Goal: Transaction & Acquisition: Purchase product/service

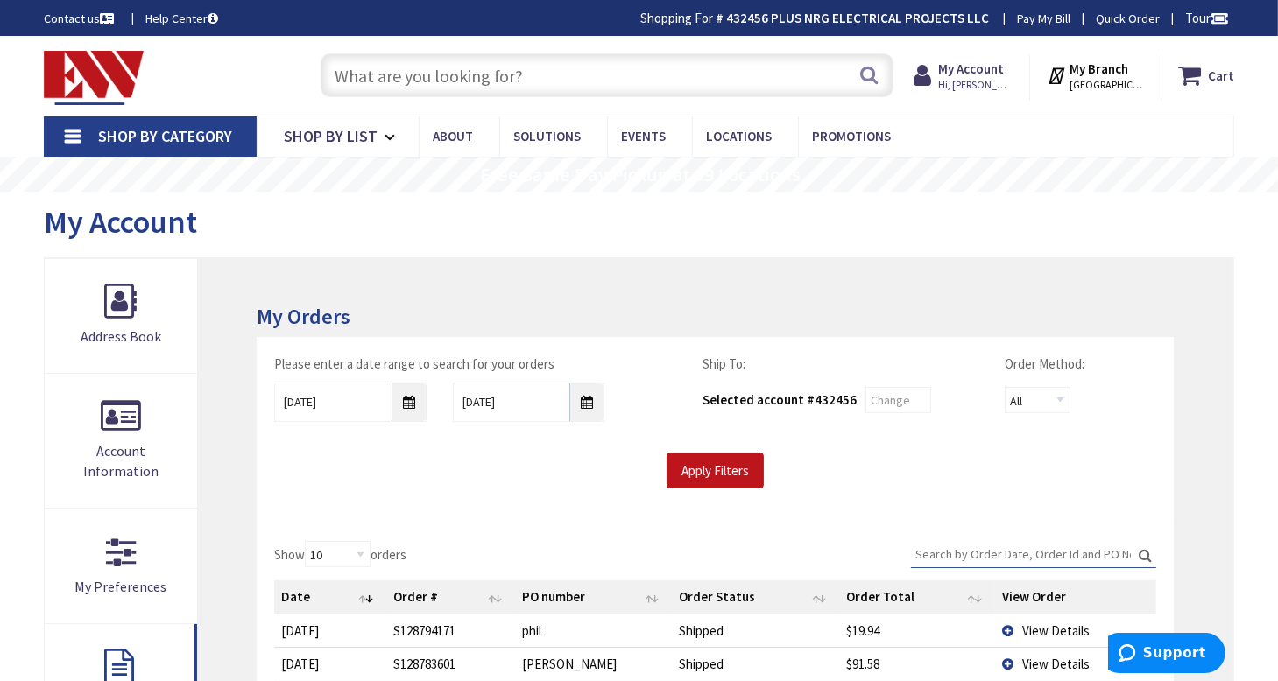
click at [469, 74] on input "text" at bounding box center [608, 75] width 574 height 44
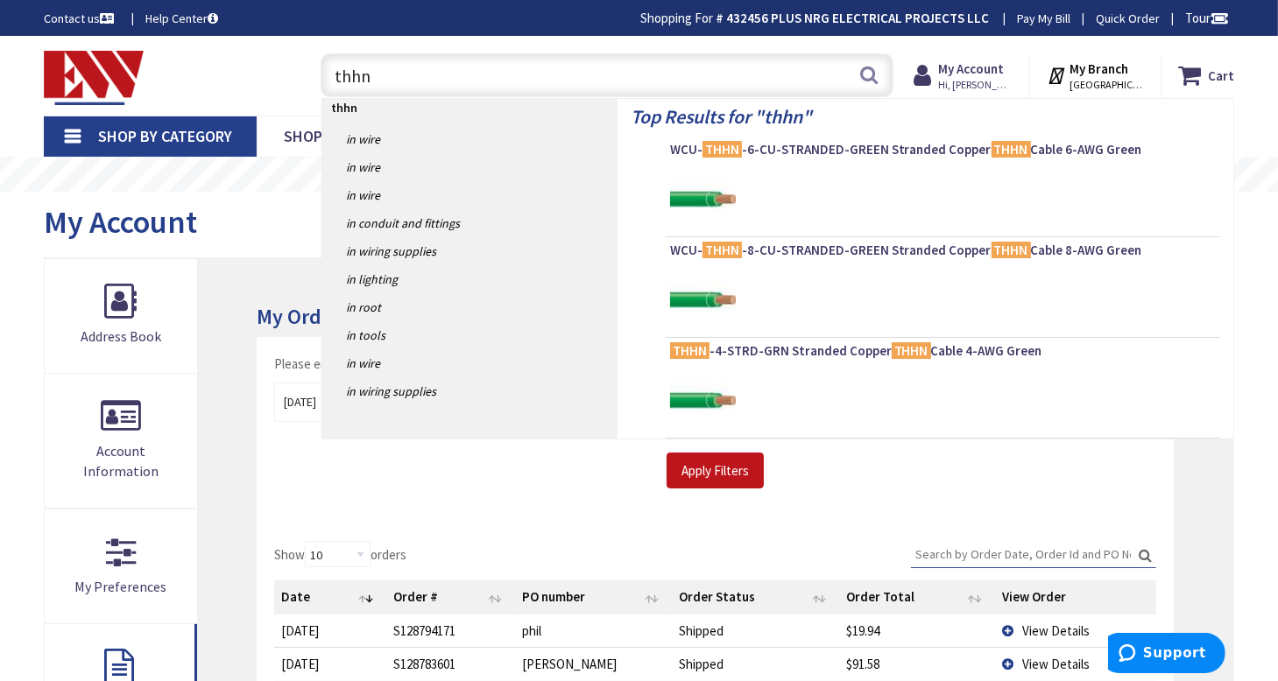
type input "thhn 4"
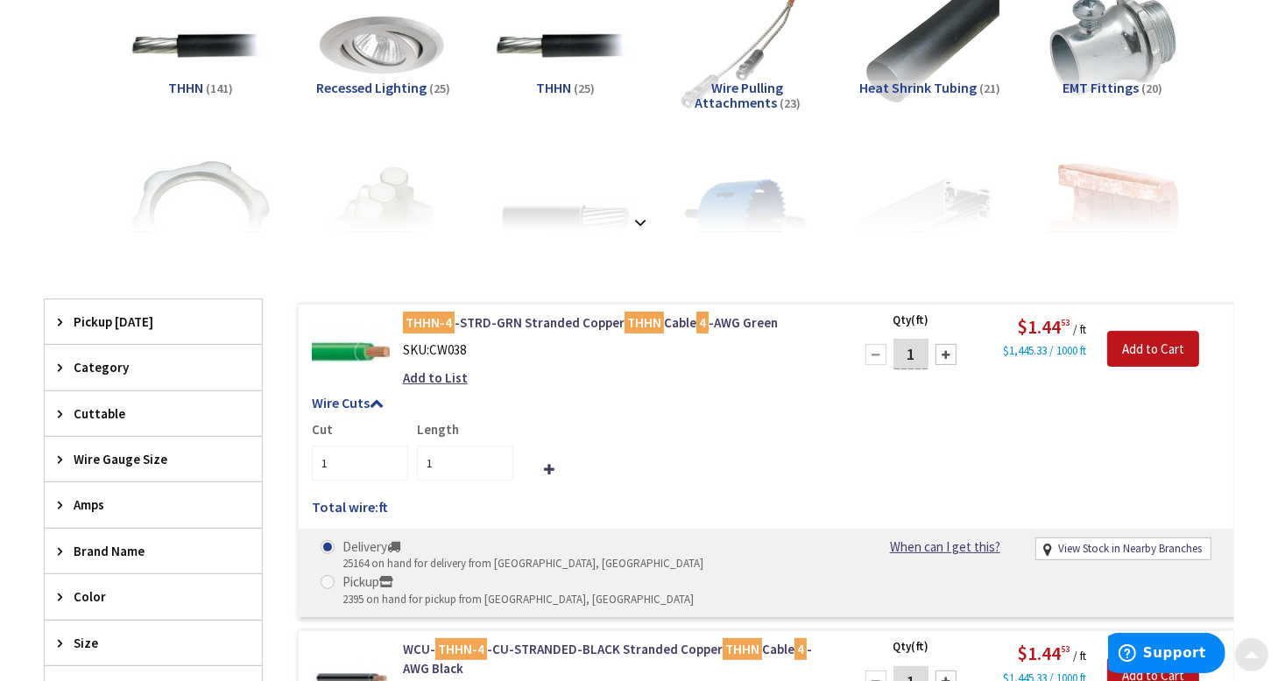
scroll to position [350, 0]
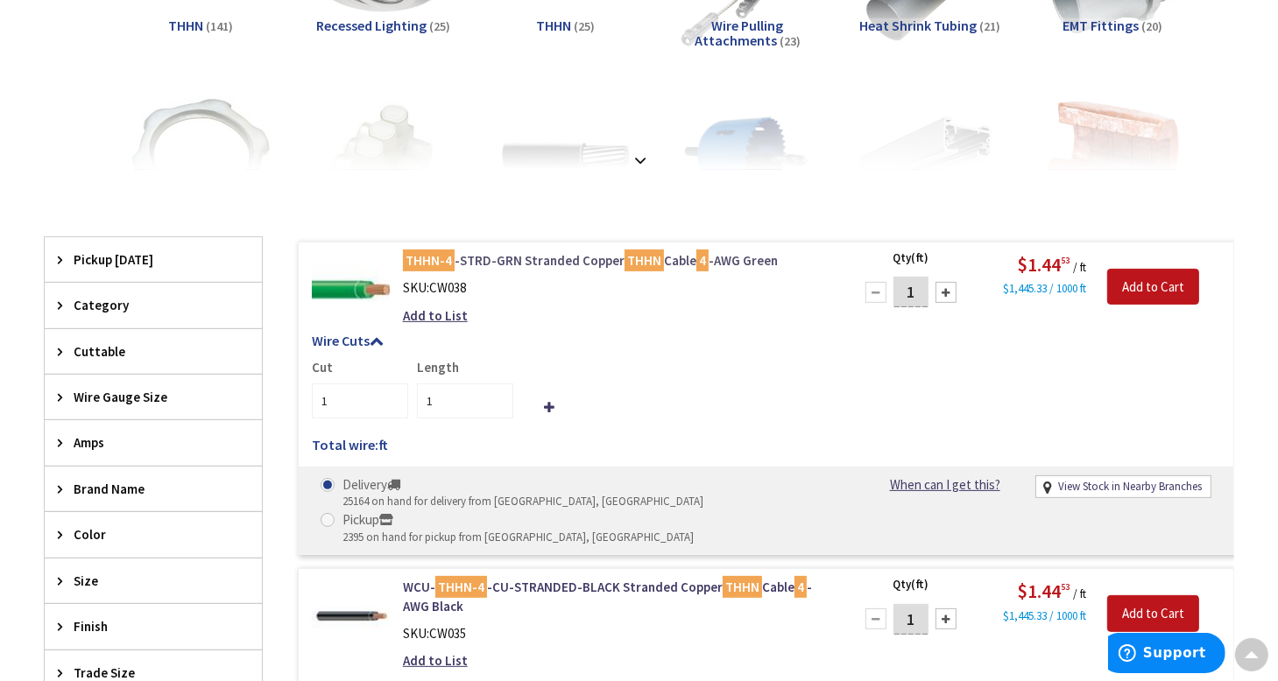
click at [499, 257] on link "THHN-4 -STRD-GRN Stranded Copper THHN Cable 4 -AWG Green" at bounding box center [617, 260] width 428 height 18
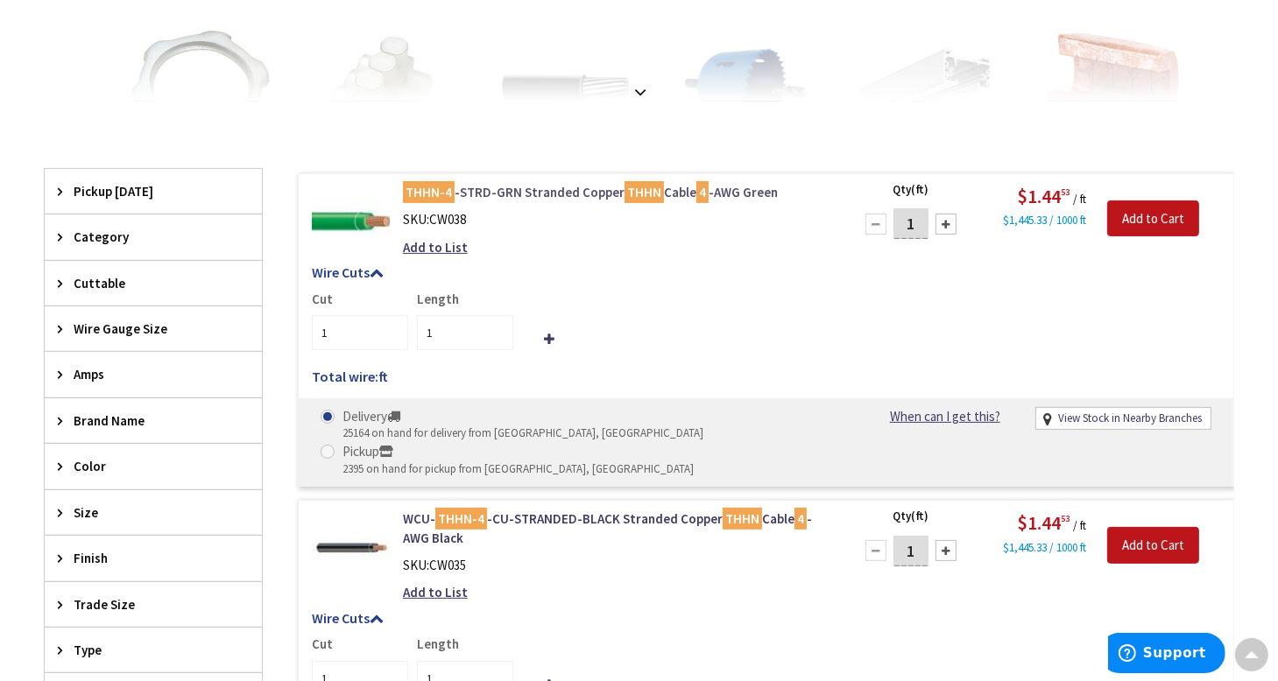
scroll to position [438, 0]
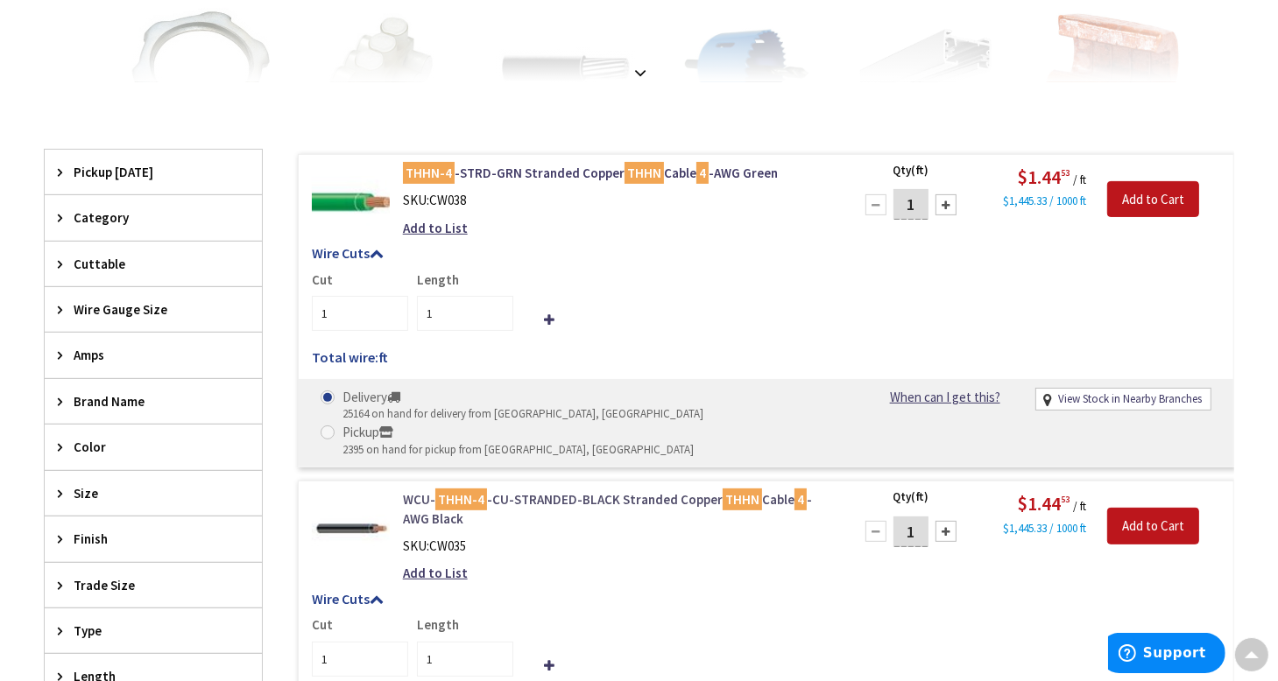
click at [547, 490] on link "WCU- THHN-4 -CU-STRANDED-BLACK Stranded Copper THHN Cable 4 -AWG Black" at bounding box center [617, 509] width 428 height 38
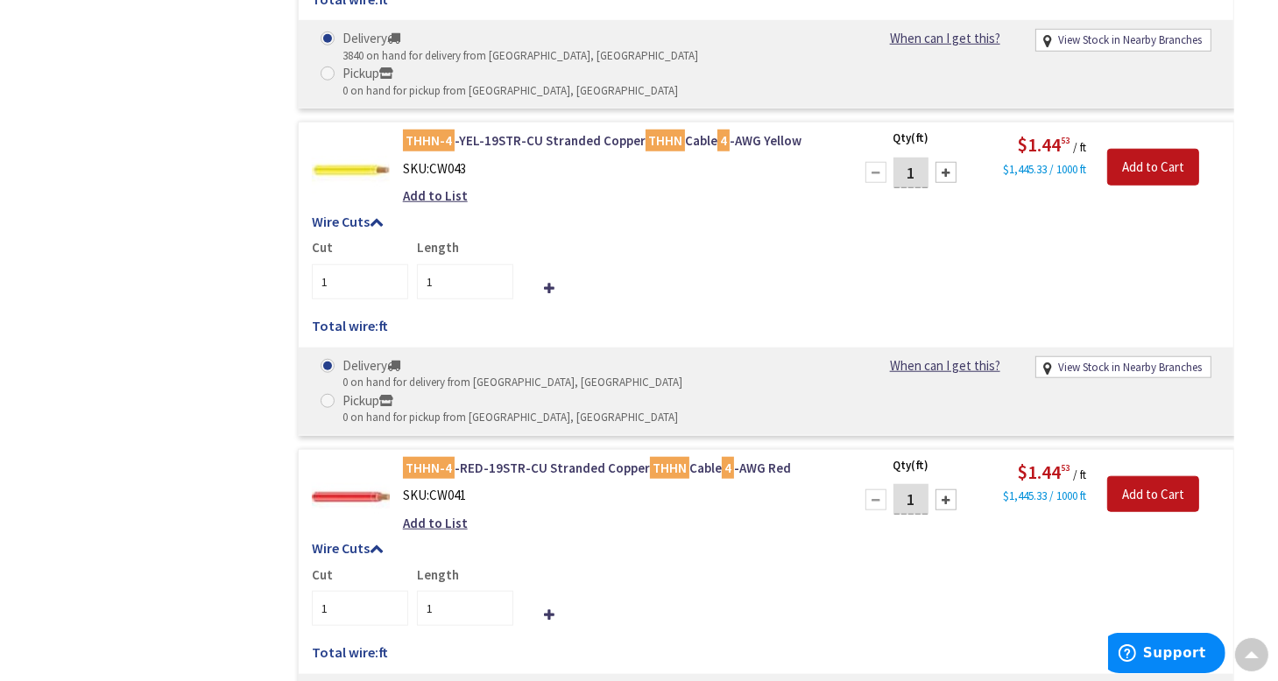
scroll to position [1489, 0]
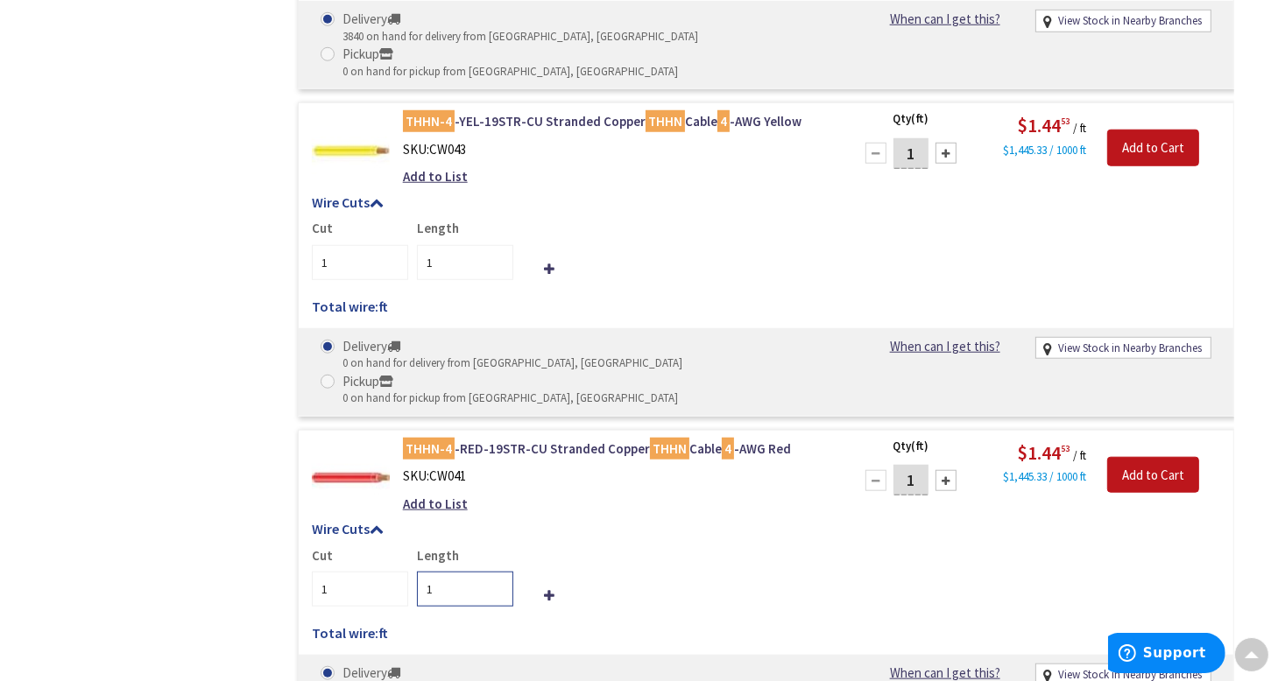
click at [451, 572] on input "1" at bounding box center [465, 589] width 96 height 35
type input "180"
click at [618, 546] on div "Cut 1 Length 180" at bounding box center [766, 576] width 908 height 60
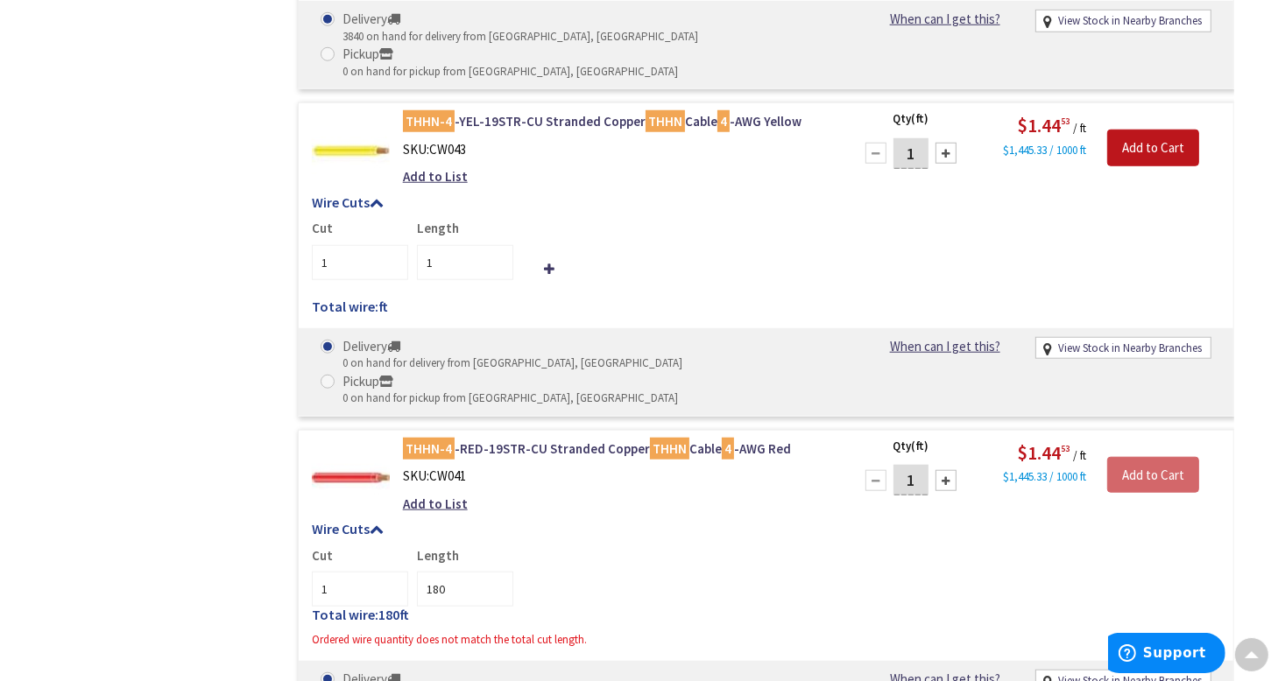
click at [921, 465] on input "1" at bounding box center [910, 480] width 35 height 31
type input "180"
click at [960, 546] on div "Cut 1 Length 180" at bounding box center [766, 576] width 908 height 60
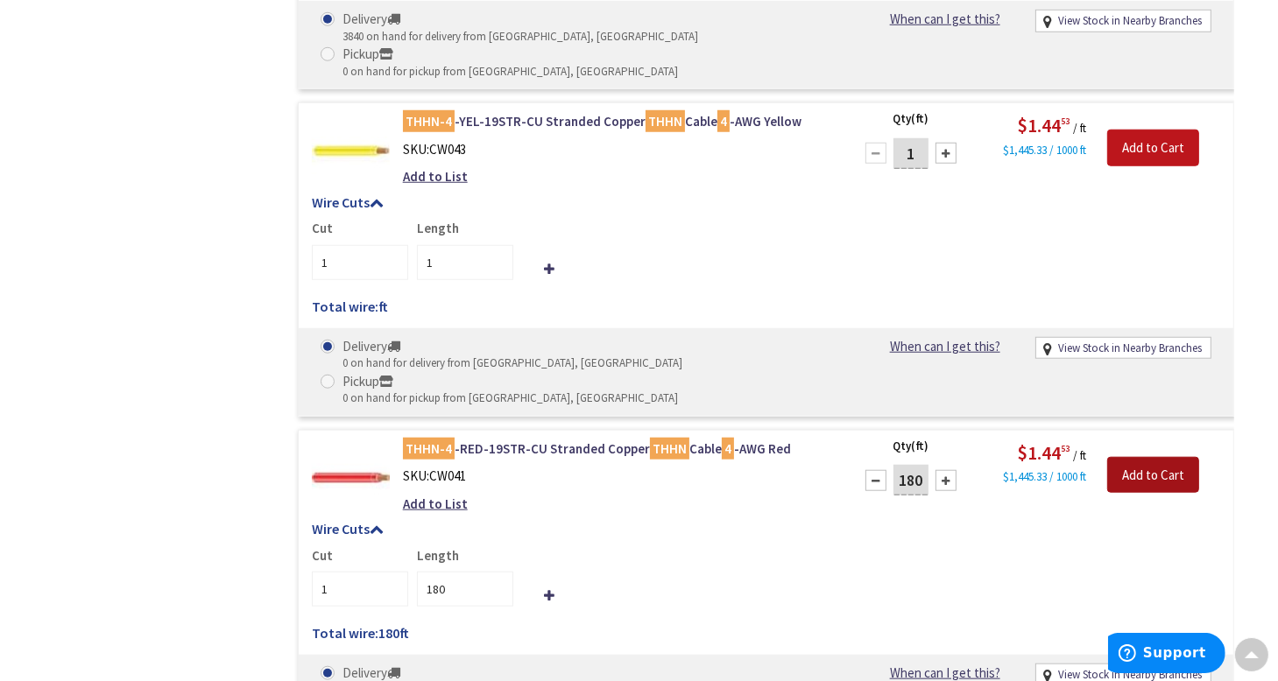
click at [1143, 457] on input "Add to Cart" at bounding box center [1153, 475] width 92 height 37
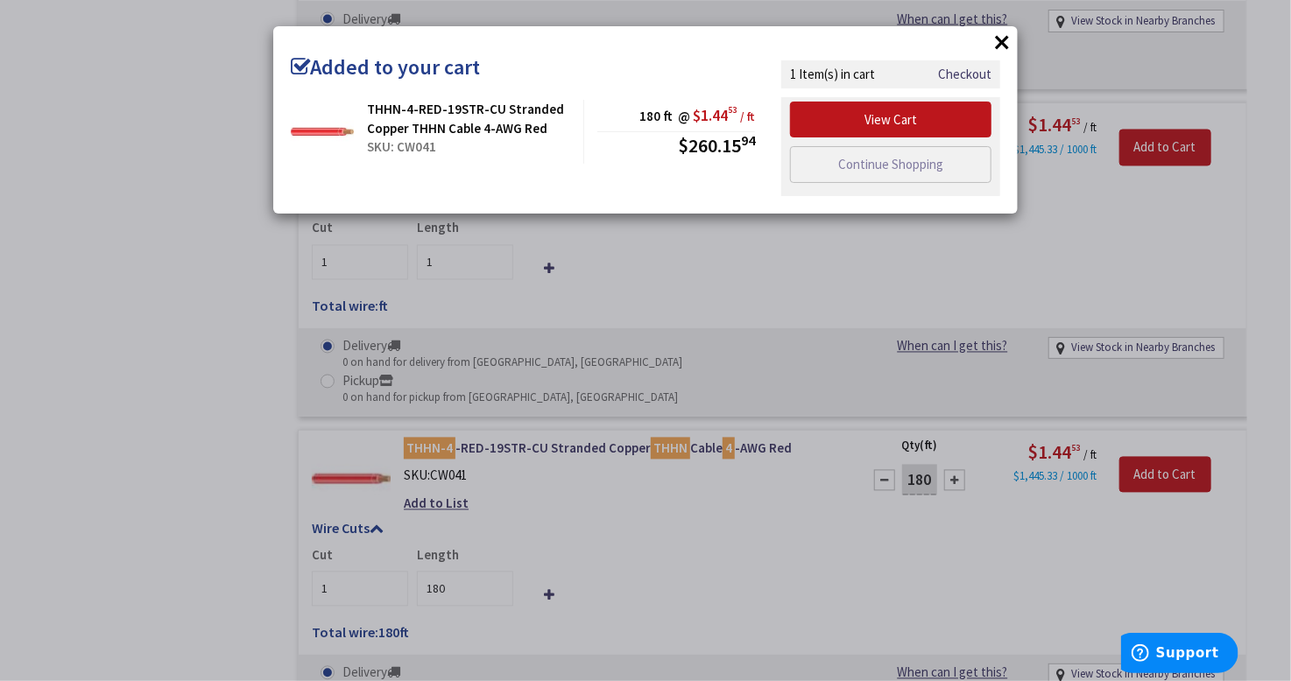
click at [1000, 39] on button "×" at bounding box center [1002, 42] width 26 height 26
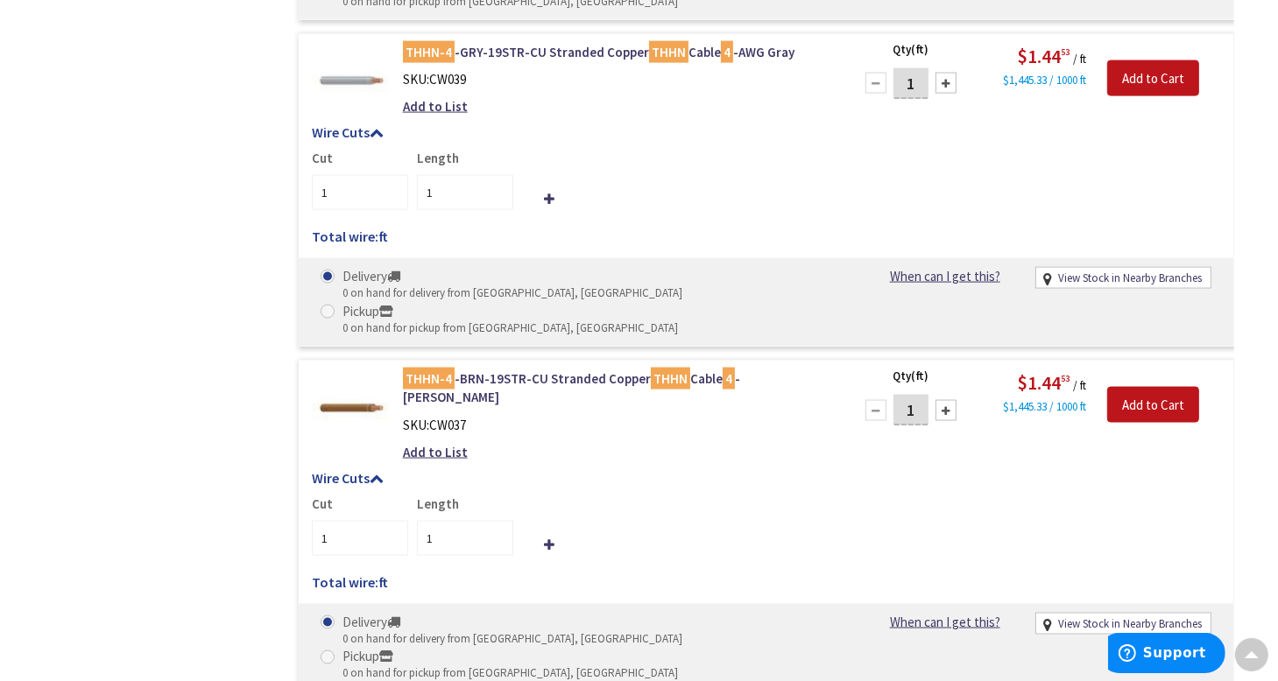
scroll to position [2627, 0]
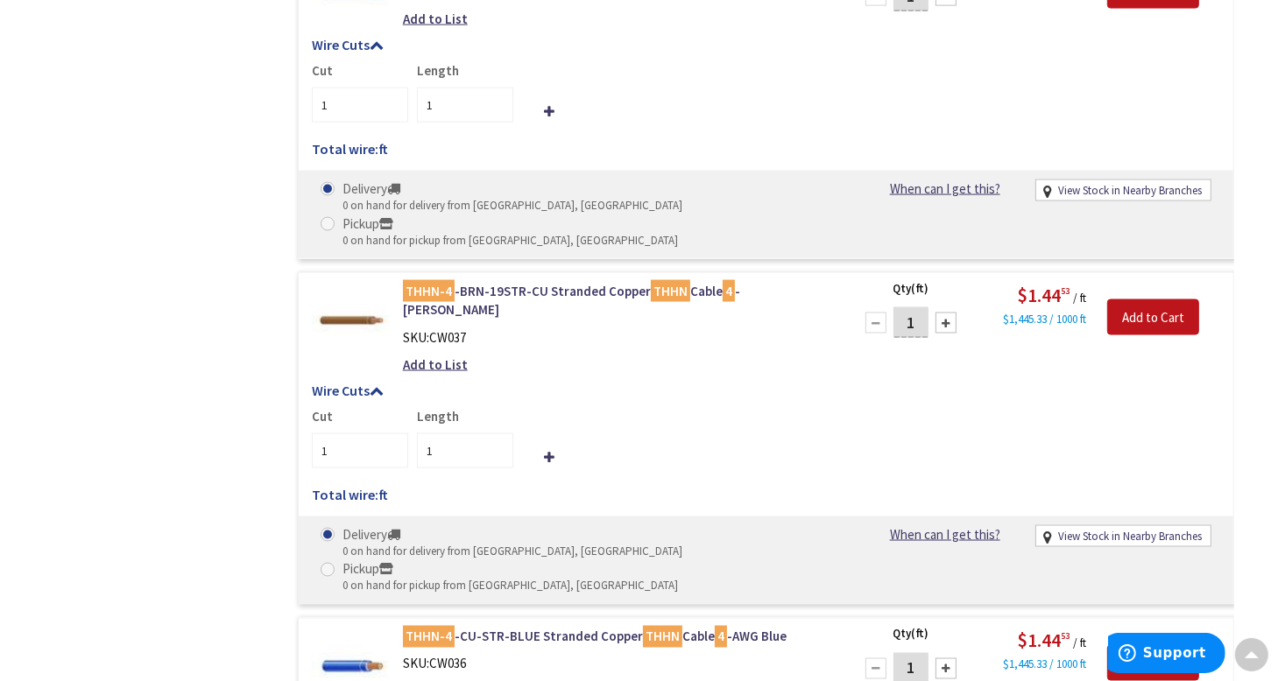
click at [921, 653] on input "1" at bounding box center [910, 668] width 35 height 31
type input "180"
click at [1146, 645] on input "Add to Cart" at bounding box center [1153, 663] width 92 height 37
type input "180"
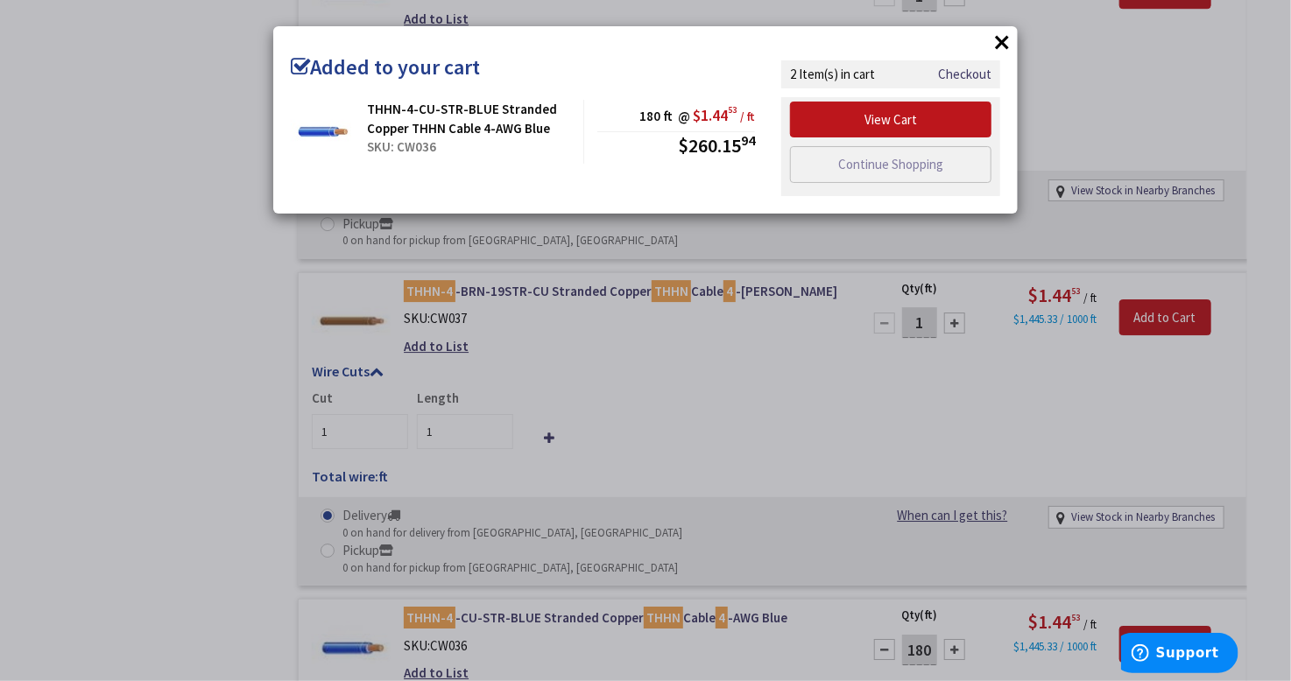
click at [1002, 39] on button "×" at bounding box center [1002, 42] width 26 height 26
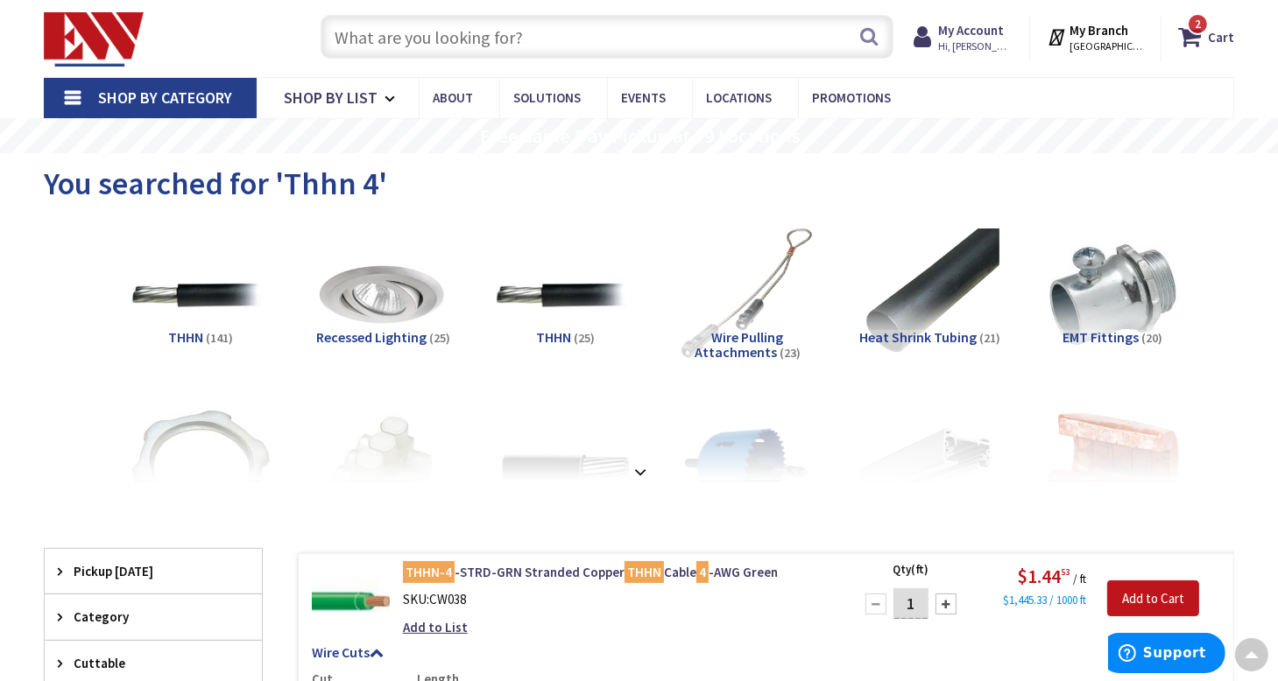
scroll to position [0, 0]
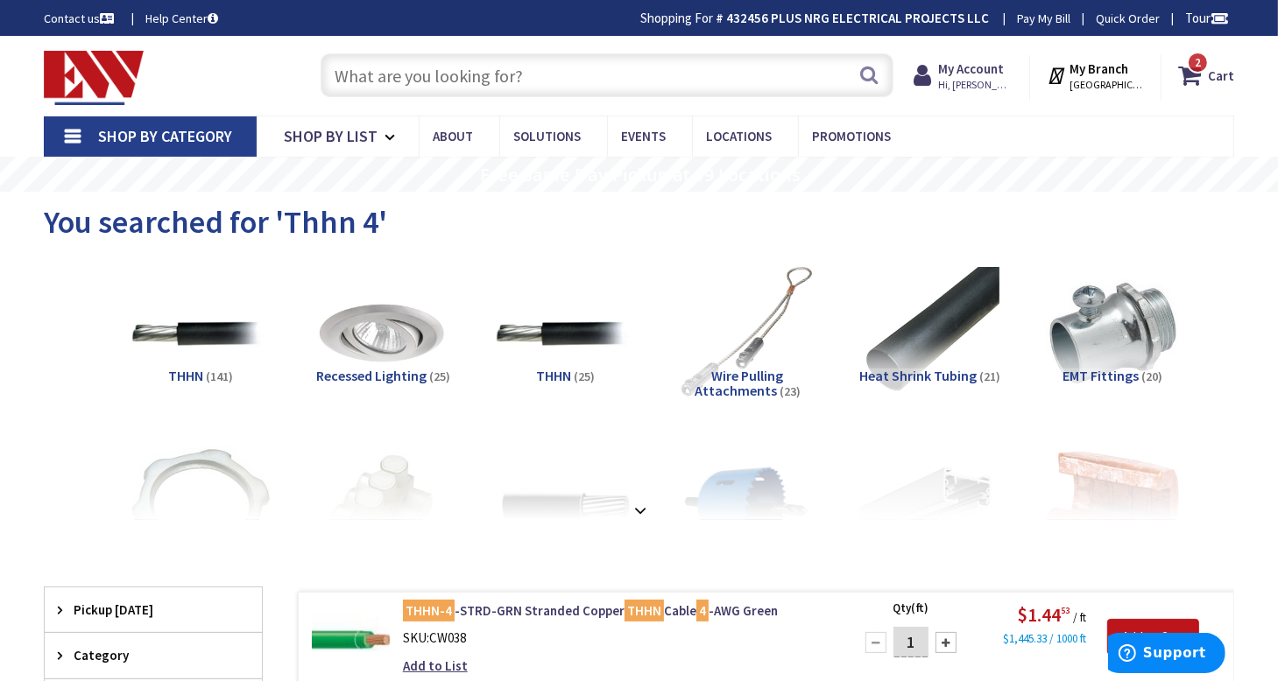
click at [315, 211] on span "You searched for 'Thhn 4'" at bounding box center [215, 221] width 343 height 39
copy span "Thhn"
click at [399, 76] on input "text" at bounding box center [608, 75] width 574 height 44
paste input "Thhn"
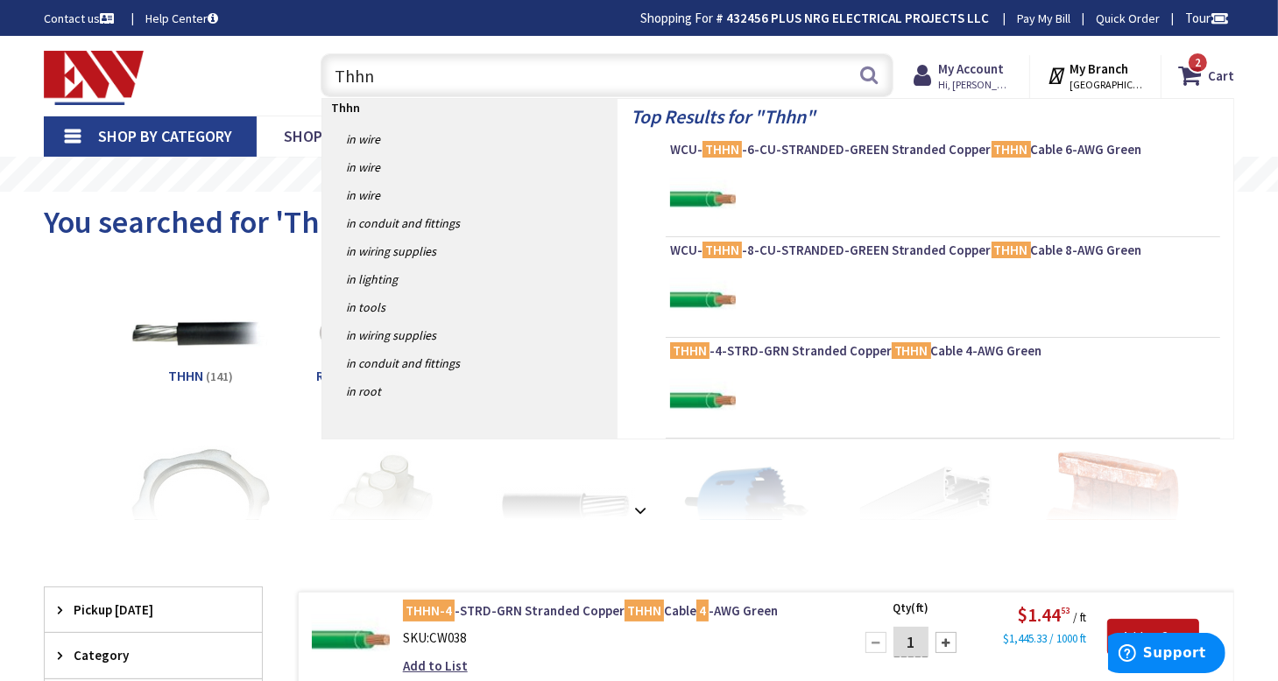
type input "Thhn 6"
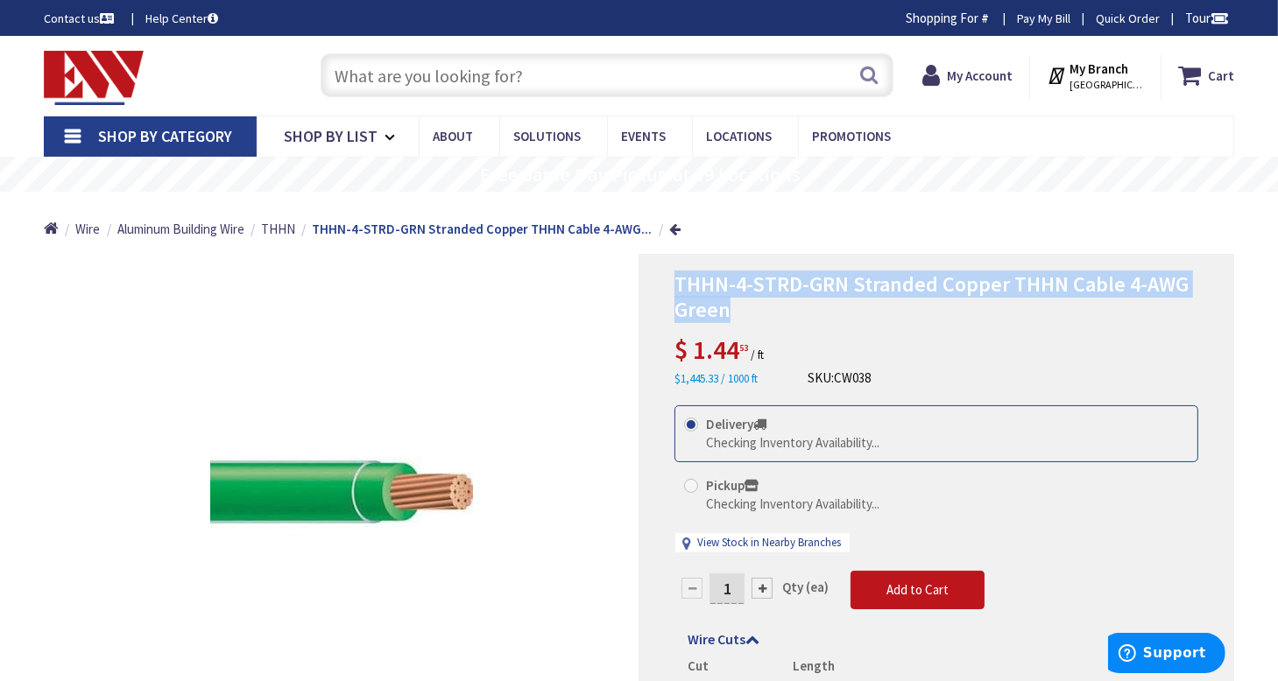
drag, startPoint x: 673, startPoint y: 284, endPoint x: 732, endPoint y: 299, distance: 60.5
click at [732, 299] on h1 "THHN-4-STRD-GRN Stranded Copper THHN Cable 4-AWG Green" at bounding box center [936, 297] width 524 height 51
copy span "THHN-4-STRD-GRN Stranded Copper THHN Cable 4-AWG Green"
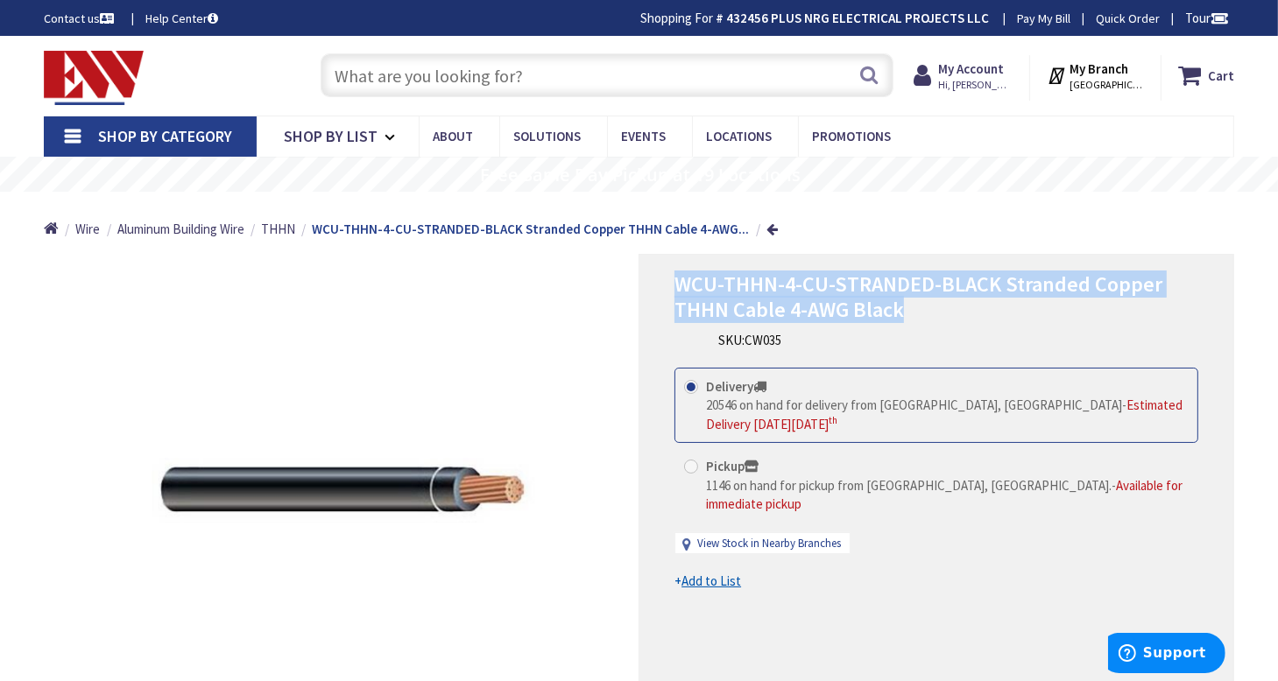
drag, startPoint x: 677, startPoint y: 282, endPoint x: 916, endPoint y: 315, distance: 241.4
click at [916, 315] on h1 "WCU-THHN-4-CU-STRANDED-BLACK Stranded Copper THHN Cable 4-AWG Black" at bounding box center [936, 297] width 524 height 51
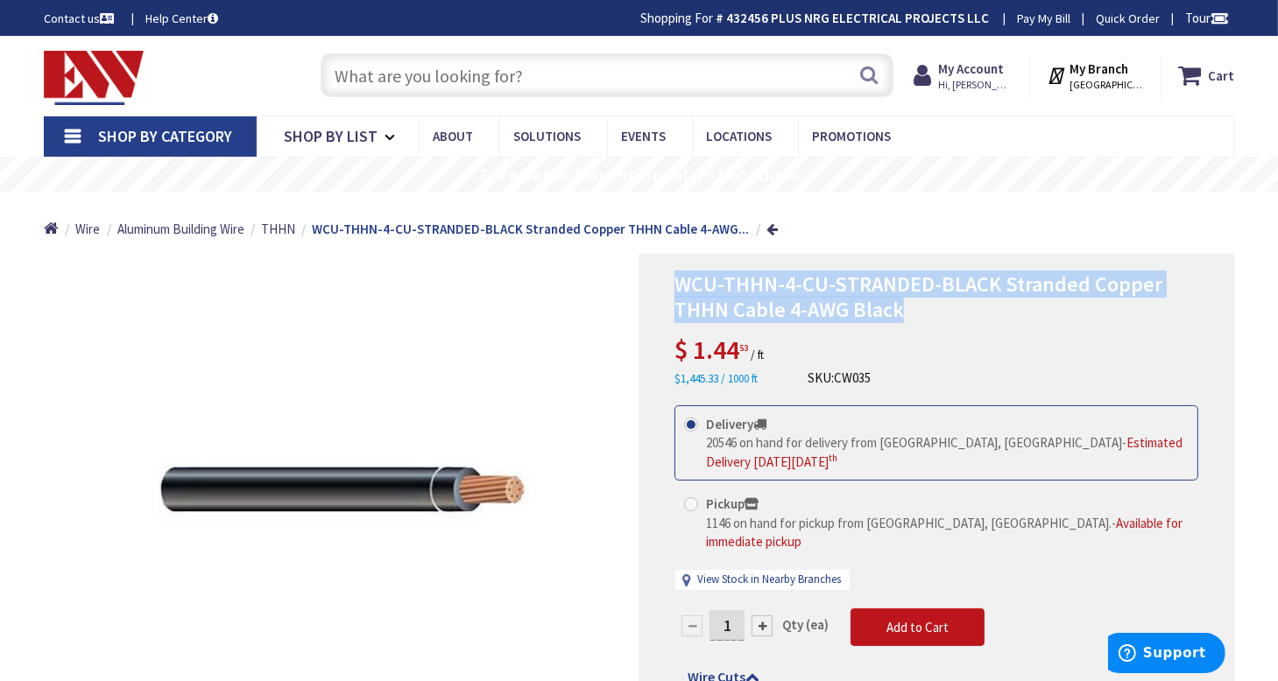
copy span "WCU-THHN-4-CU-STRANDED-BLACK Stranded Copper THHN Cable 4-AWG Black"
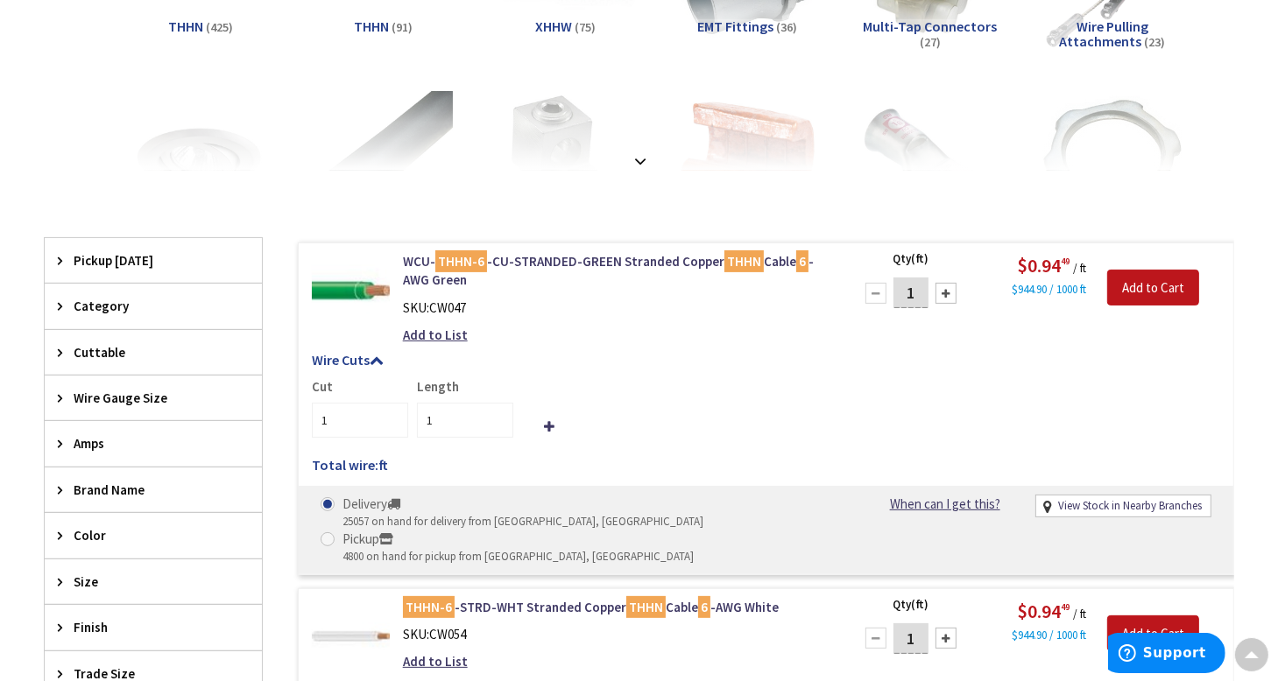
click at [915, 293] on input "1" at bounding box center [910, 293] width 35 height 31
type input "180"
click at [1166, 276] on input "Add to Cart" at bounding box center [1153, 288] width 92 height 37
type input "180"
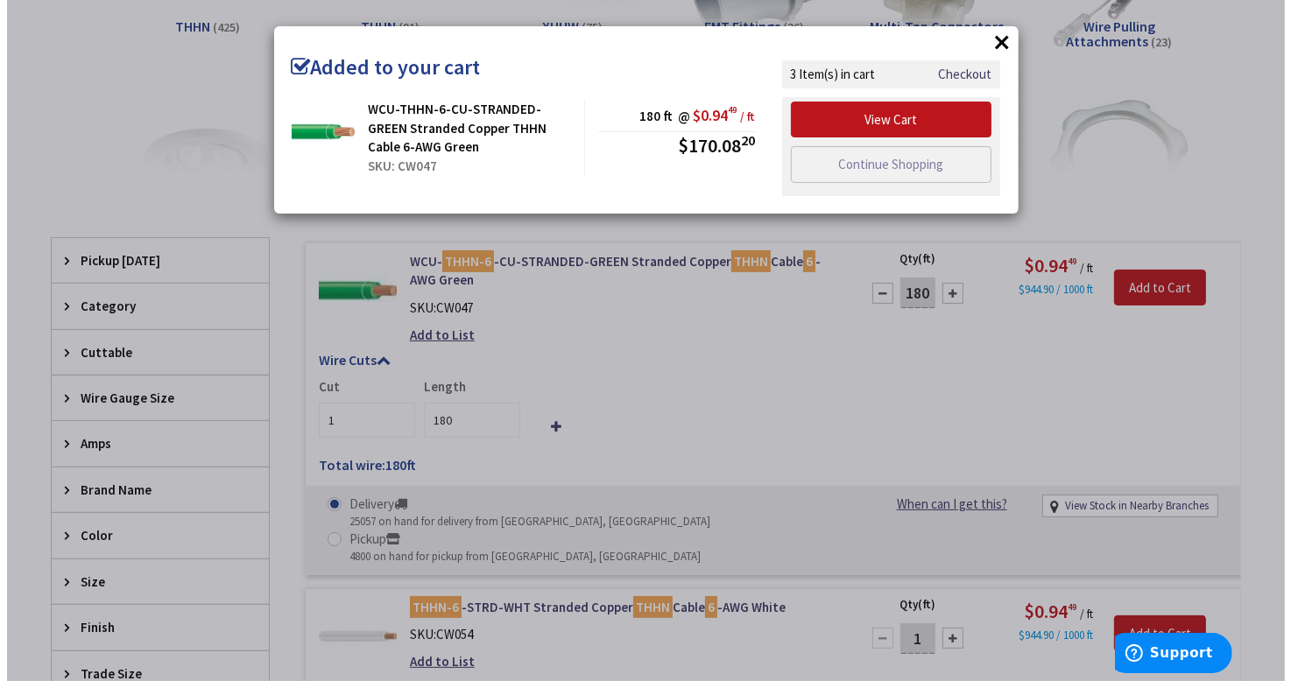
scroll to position [350, 0]
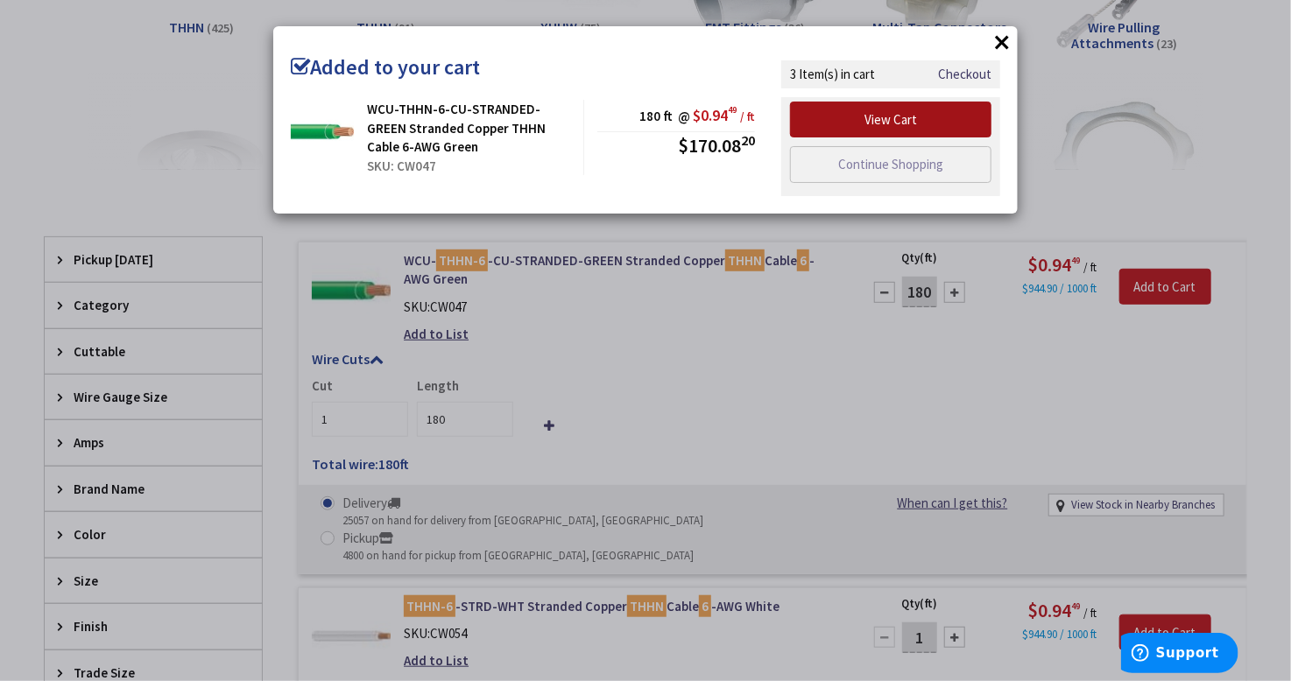
click at [910, 118] on link "View Cart" at bounding box center [890, 120] width 201 height 37
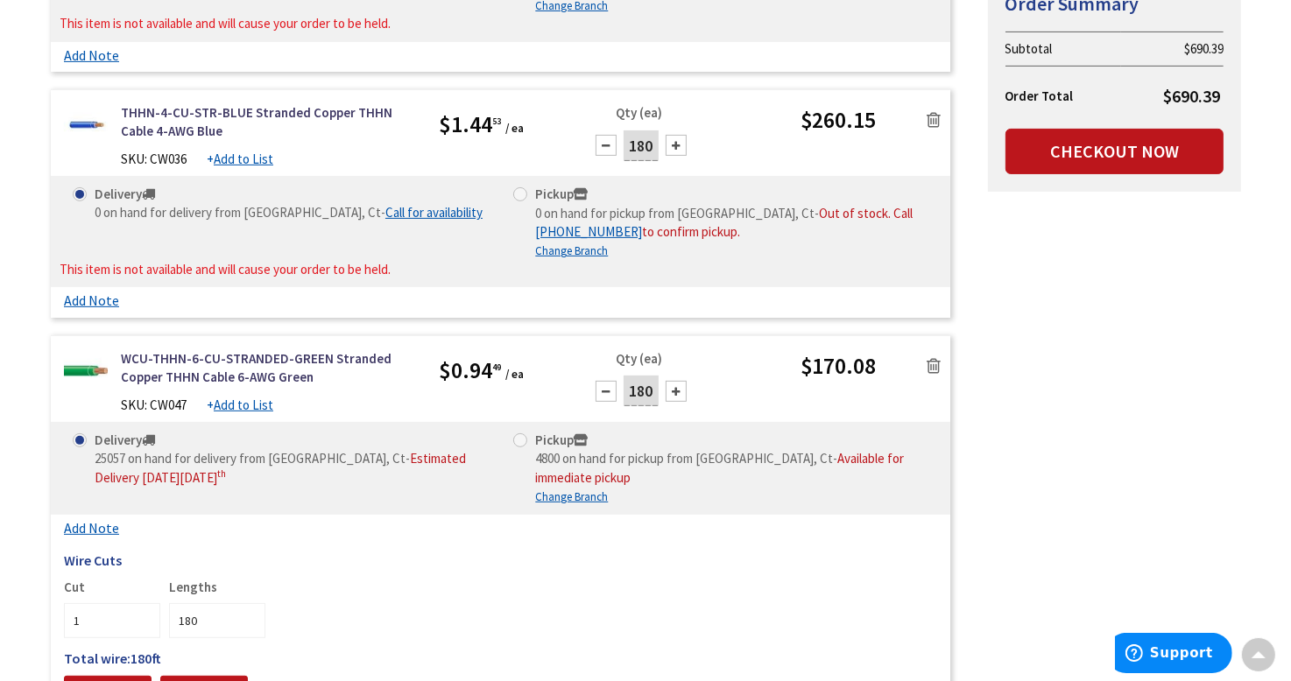
scroll to position [525, 0]
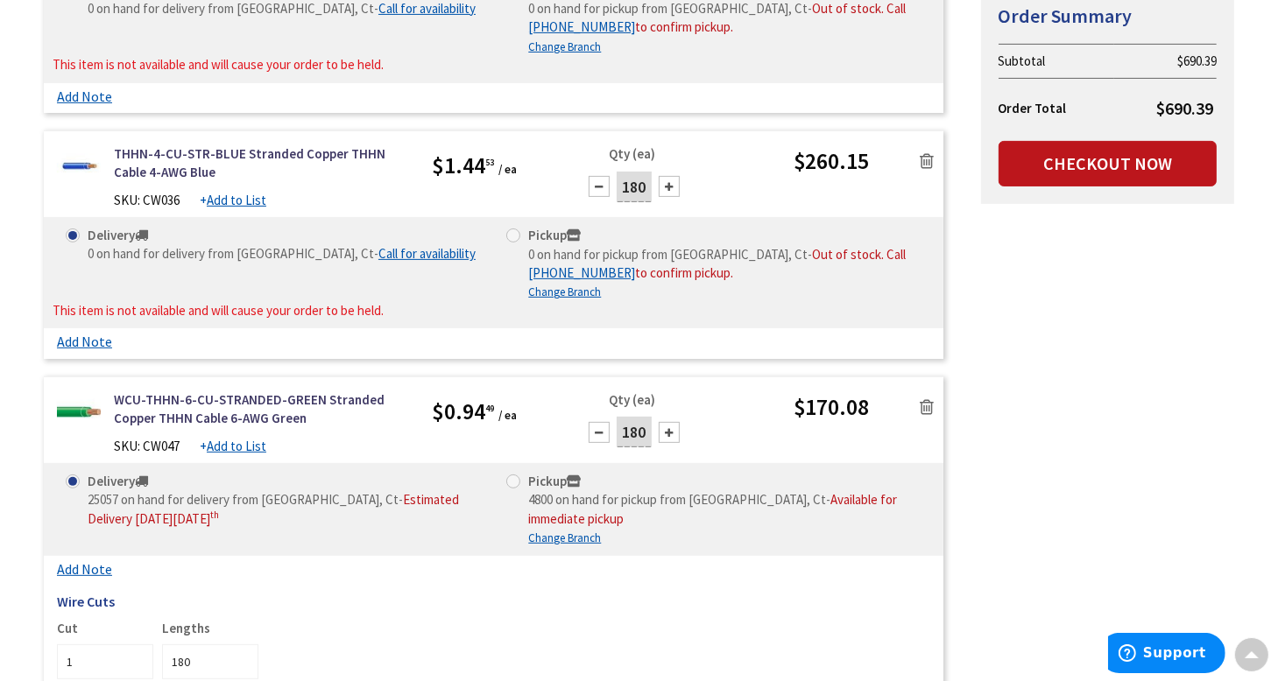
click at [543, 290] on u "Change Branch" at bounding box center [564, 292] width 73 height 15
select select "data-availability"
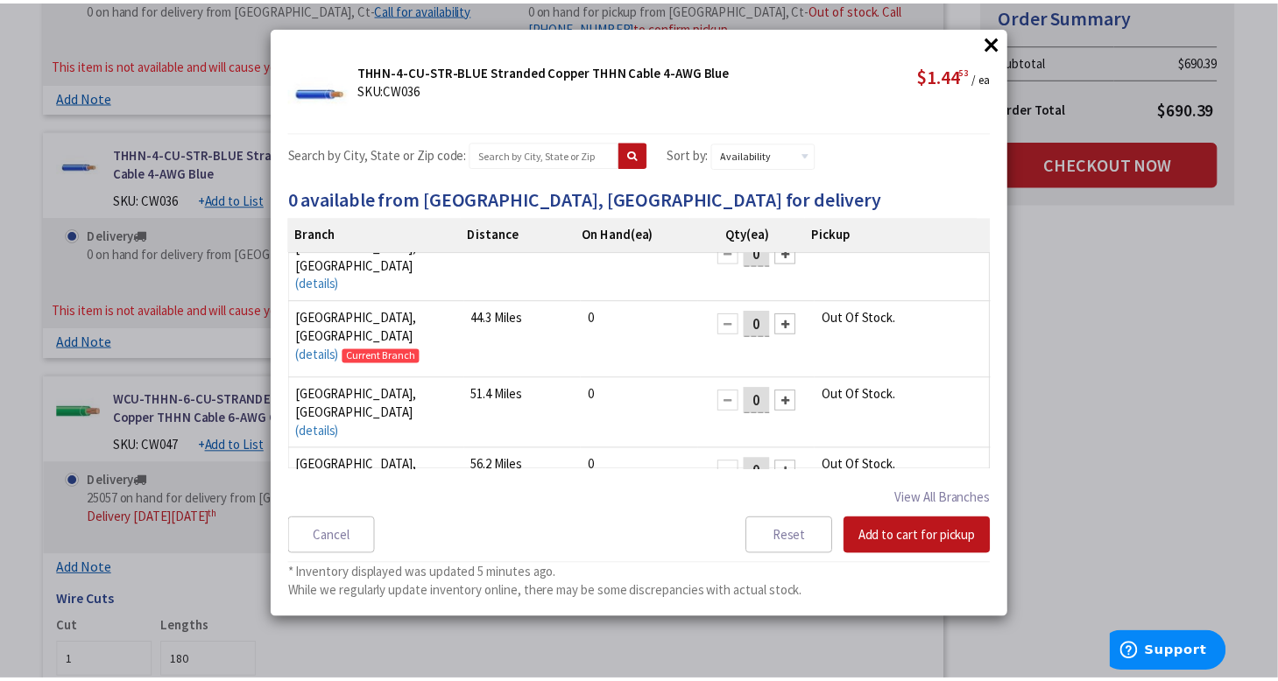
scroll to position [0, 0]
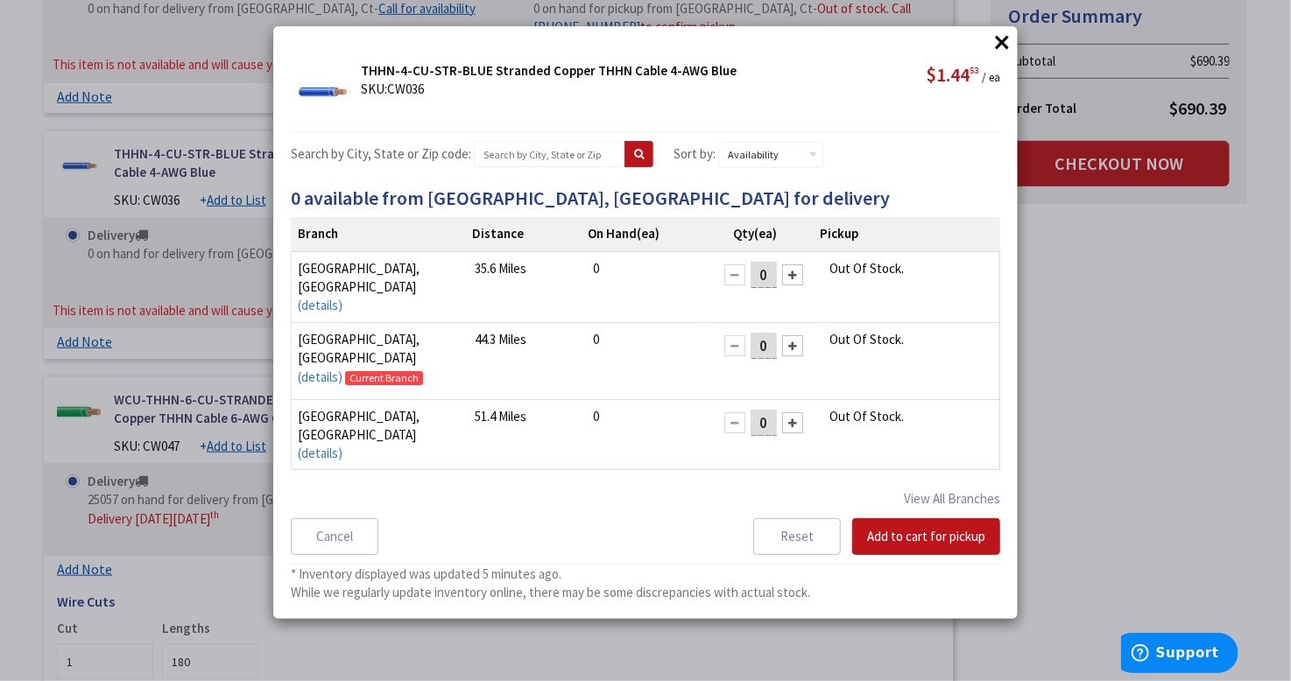
click at [1007, 43] on button "×" at bounding box center [1002, 42] width 26 height 26
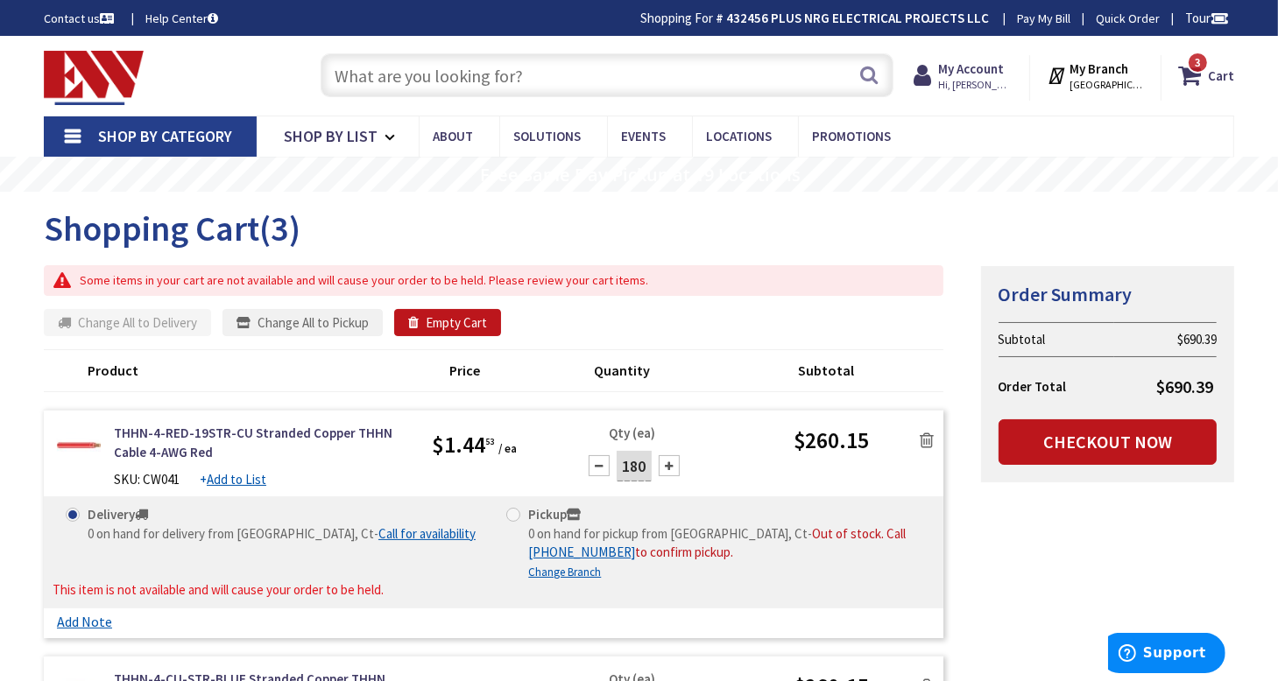
click at [392, 88] on input "text" at bounding box center [608, 75] width 574 height 44
paste input "4 awg terminal"
type input "4 awg terminal"
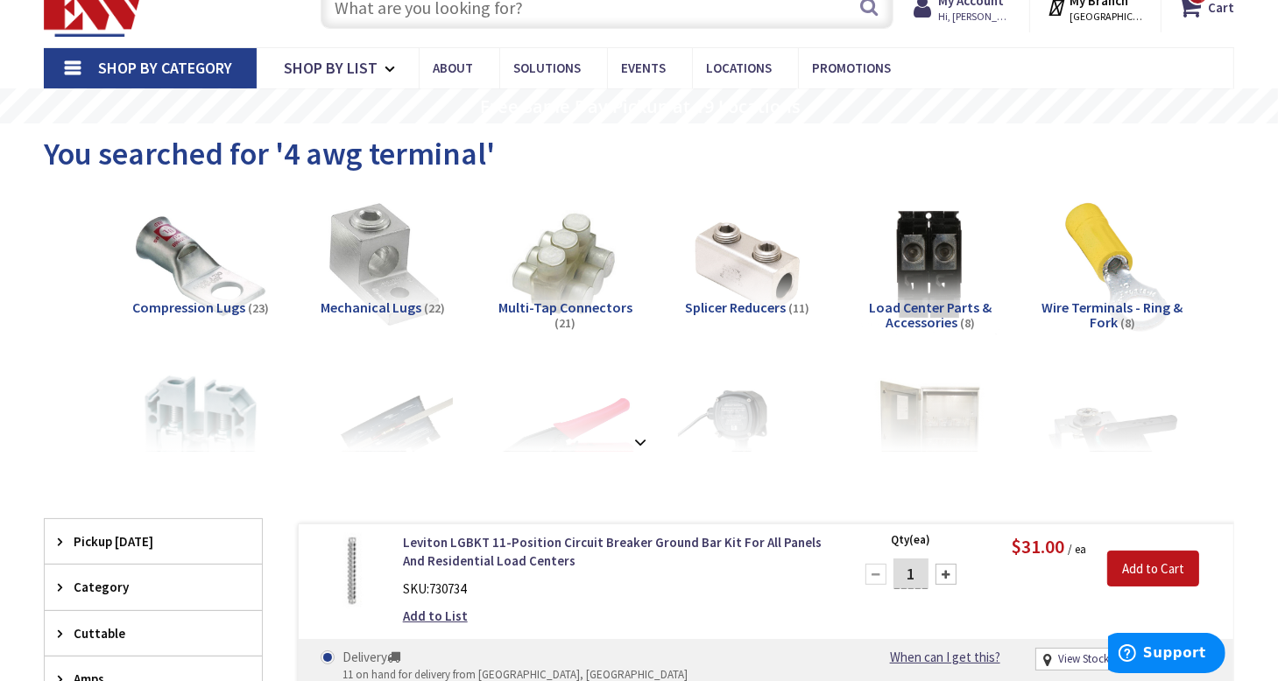
scroll to position [88, 0]
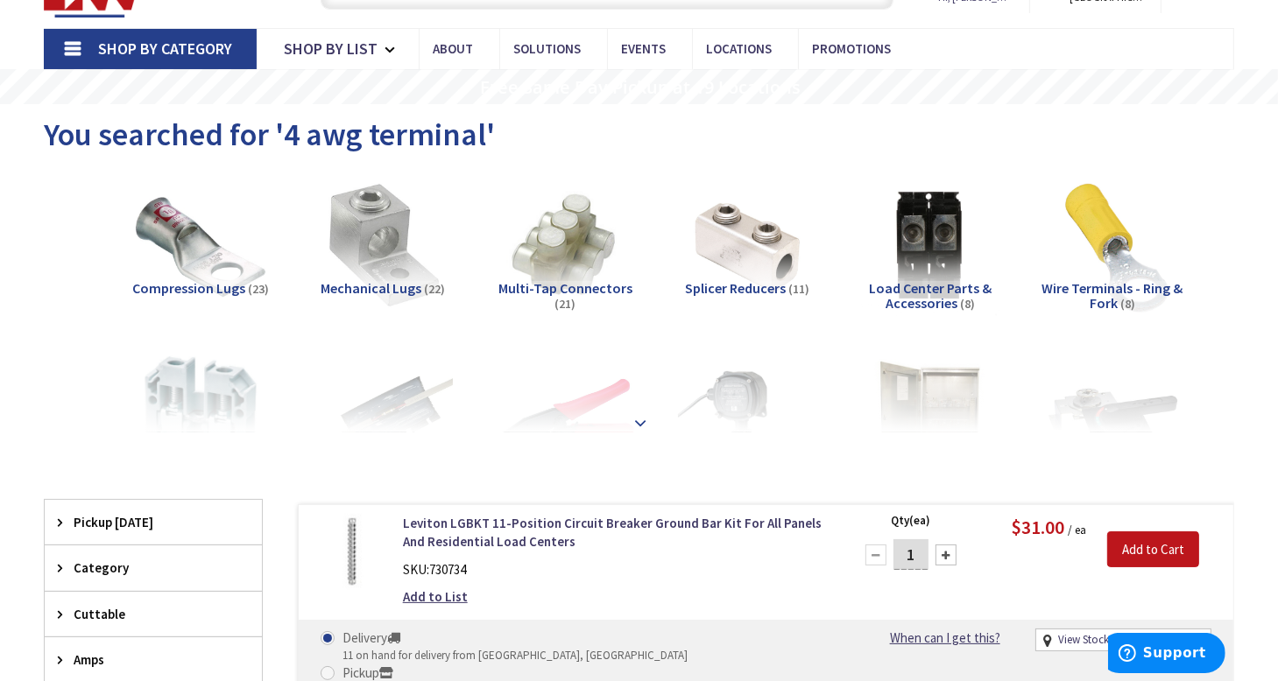
click at [639, 419] on strong at bounding box center [641, 422] width 21 height 19
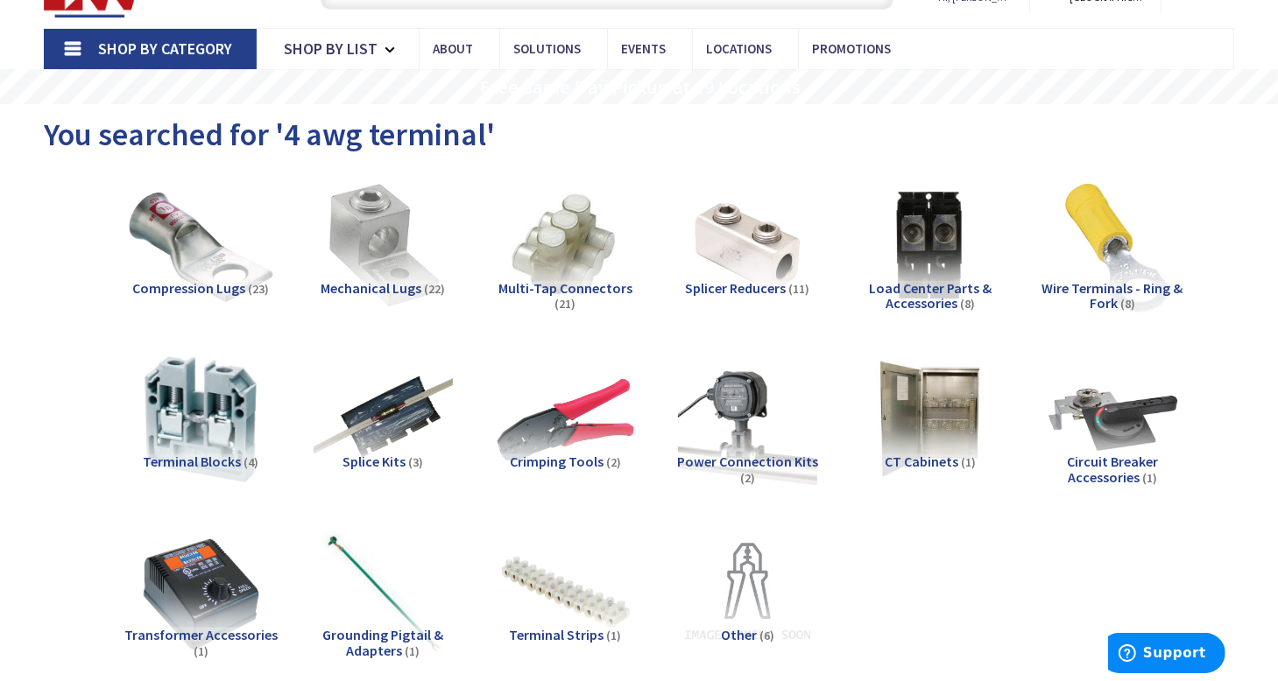
click at [179, 239] on img at bounding box center [200, 246] width 152 height 152
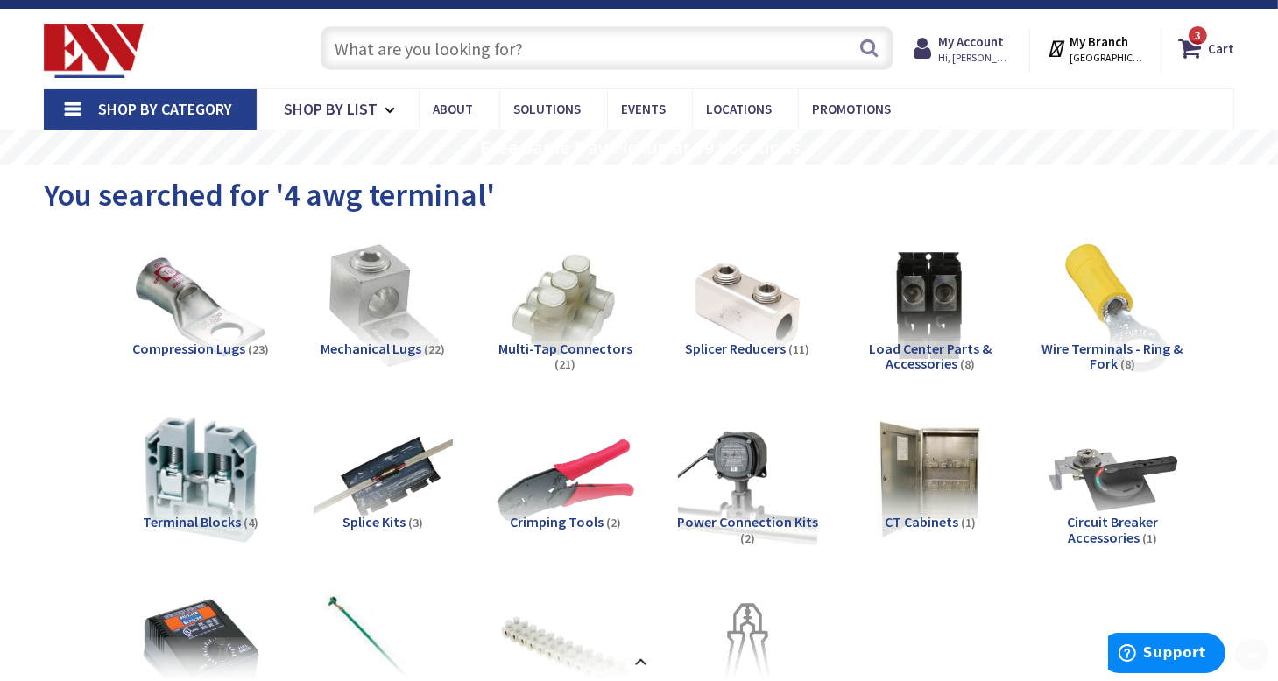
scroll to position [0, 0]
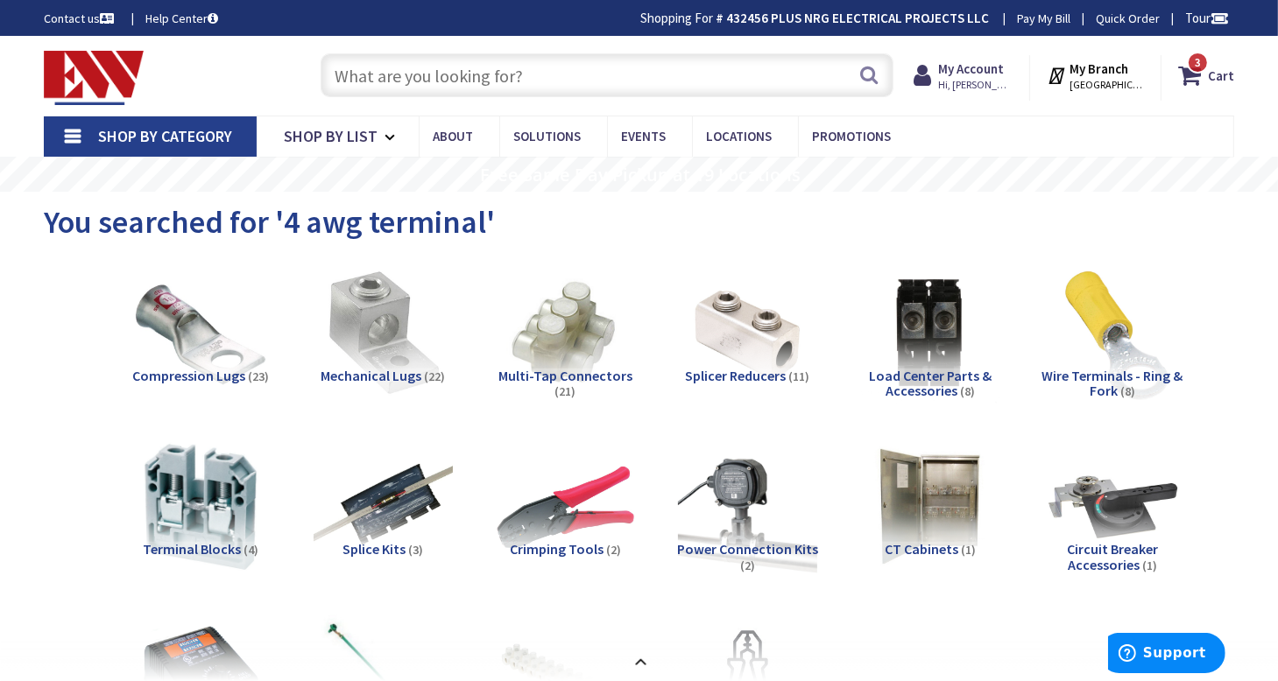
click at [438, 82] on input "text" at bounding box center [608, 75] width 574 height 44
paste input "4 awg compression lug connector"
type input "4 awg compression lug connector"
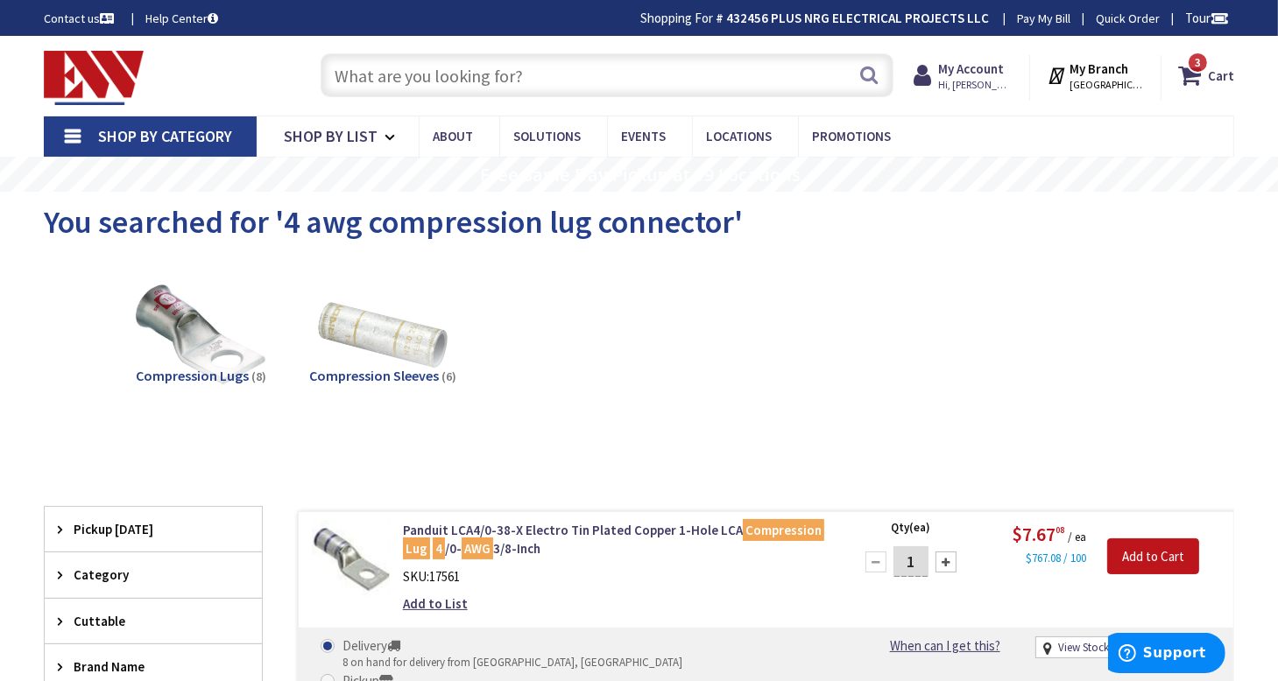
click at [536, 75] on input "text" at bounding box center [608, 75] width 574 height 44
paste input "4 awg compression adapter"
type input "4 awg compression adapter"
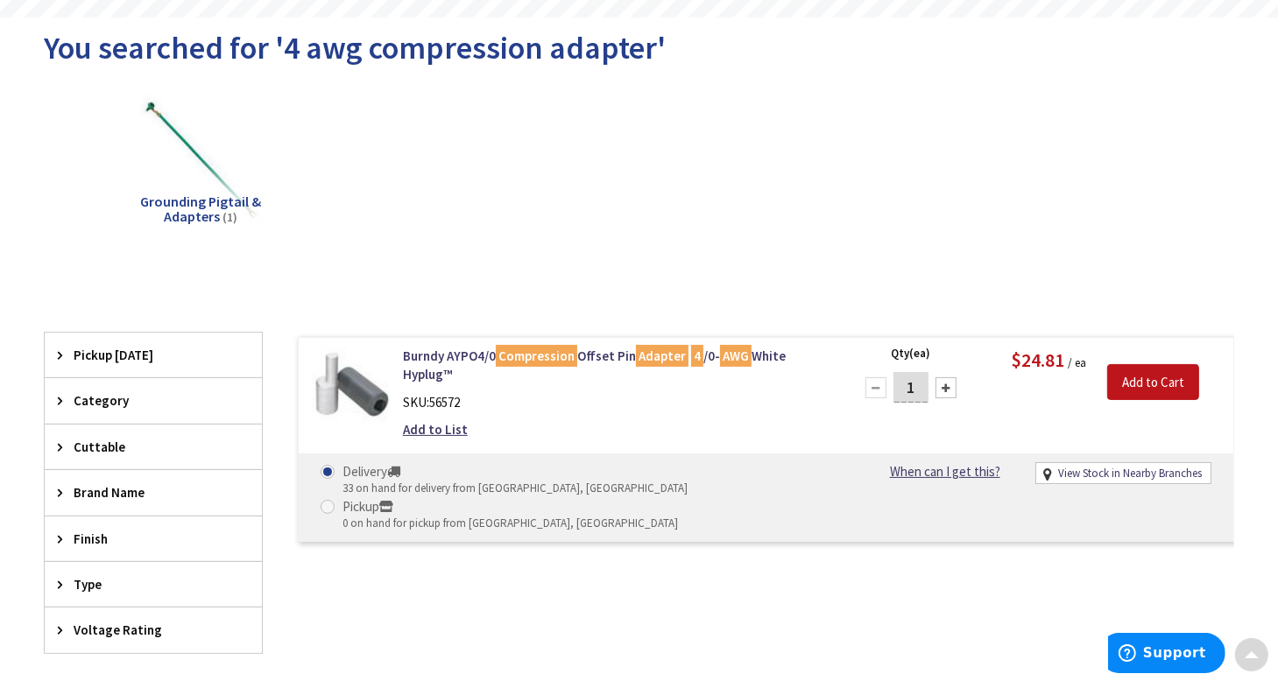
scroll to position [175, 0]
click at [462, 354] on link "Burndy AYPO4/0 Compression Offset Pin Adapter 4 /0- AWG White Hyplug™" at bounding box center [617, 365] width 428 height 38
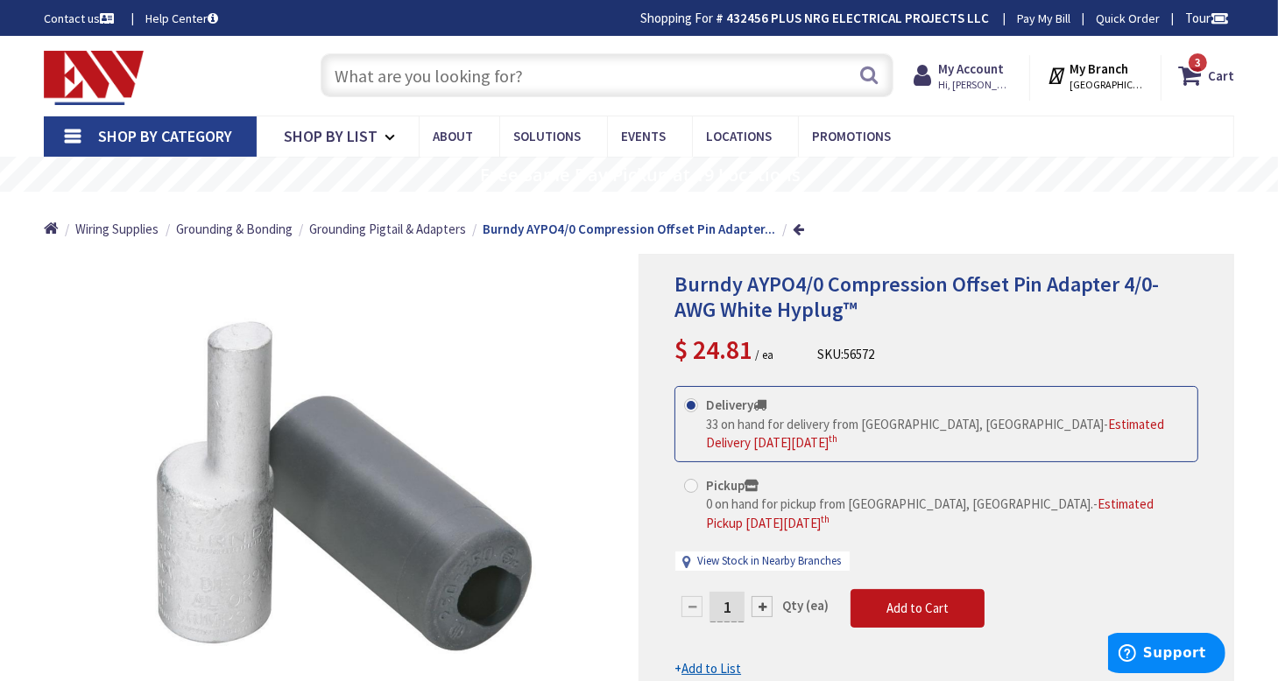
click at [462, 88] on input "text" at bounding box center [608, 75] width 574 height 44
click at [463, 78] on input "text" at bounding box center [608, 75] width 574 height 44
drag, startPoint x: 733, startPoint y: 589, endPoint x: 718, endPoint y: 584, distance: 15.5
click at [718, 592] on input "1" at bounding box center [726, 607] width 35 height 31
type input "6"
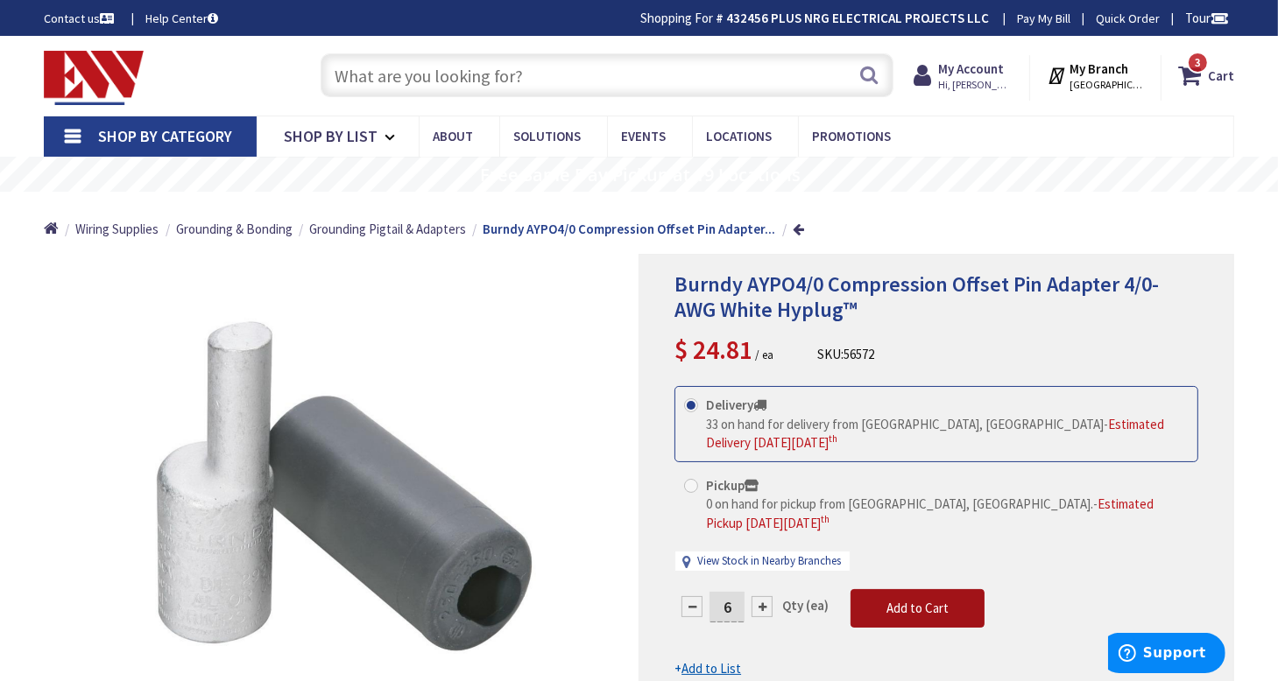
click at [906, 589] on form "This product is Discontinued Delivery 33 on hand for delivery from Middletown, …" at bounding box center [936, 532] width 524 height 293
click at [916, 600] on span "Add to Cart" at bounding box center [917, 608] width 62 height 17
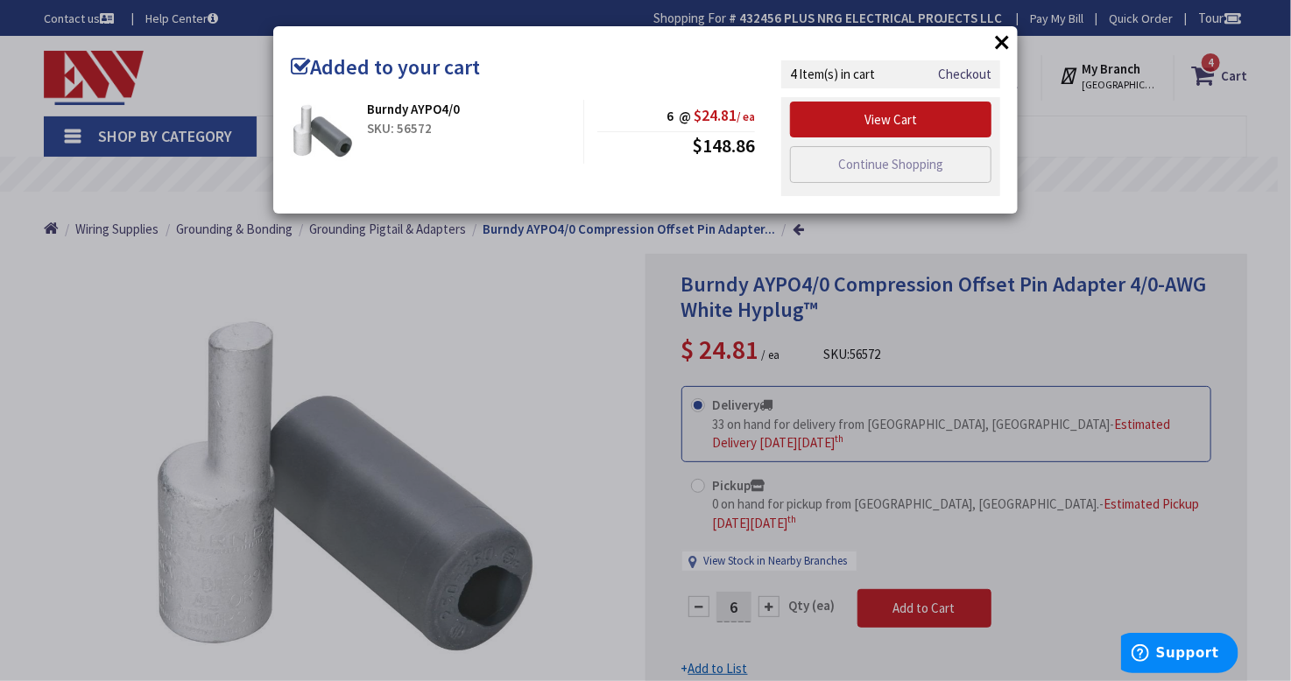
click at [1005, 40] on button "×" at bounding box center [1002, 42] width 26 height 26
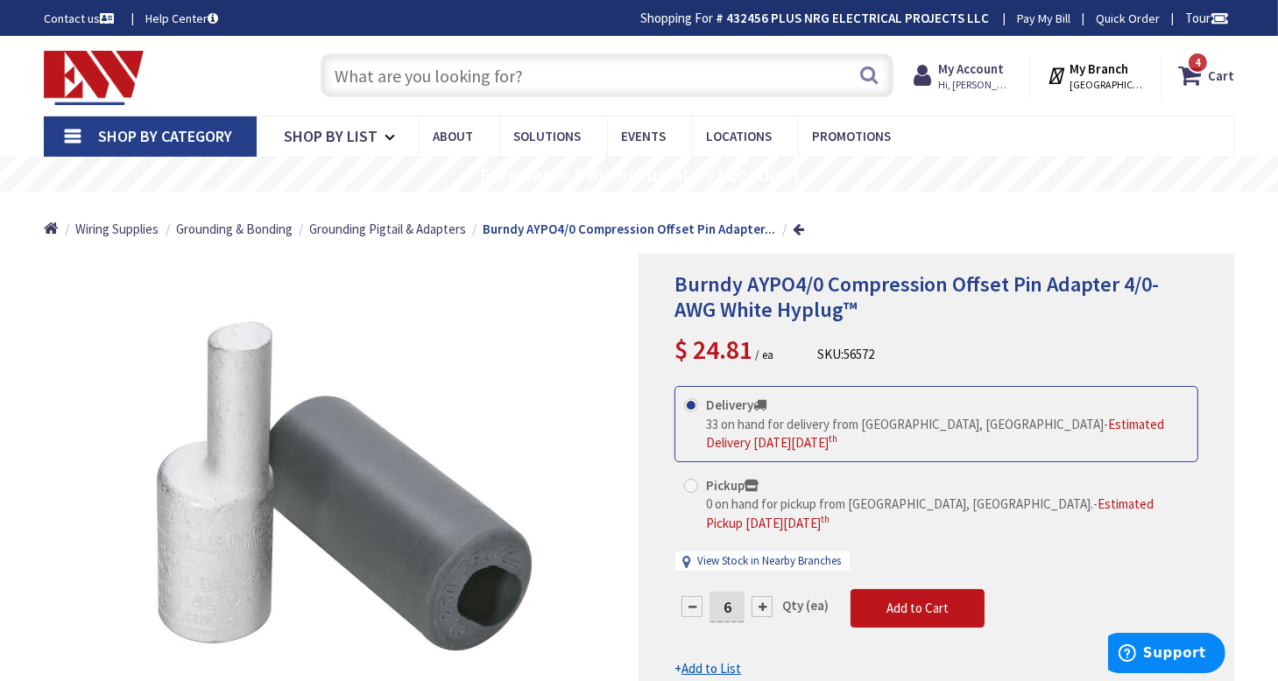
click at [485, 77] on input "text" at bounding box center [608, 75] width 574 height 44
paste input "Burndy KAPO1/0 600V Pin Adapter"
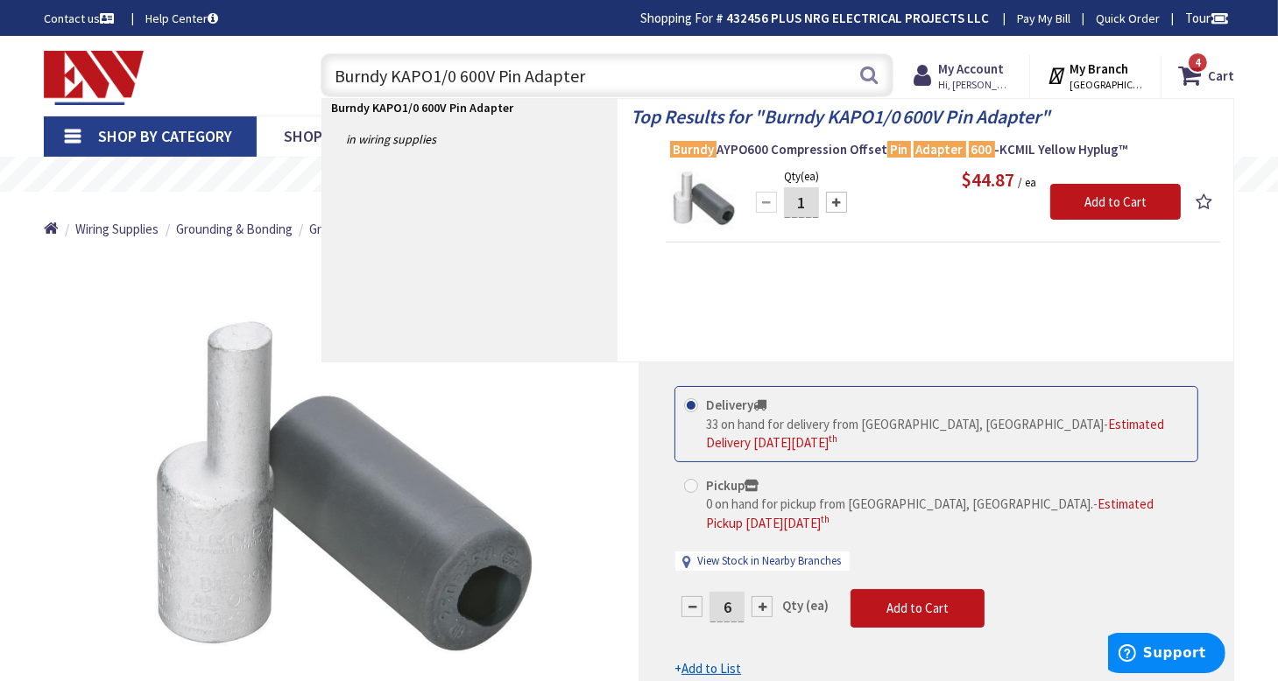
click at [424, 72] on input "Burndy KAPO1/0 600V Pin Adapter" at bounding box center [608, 75] width 574 height 44
drag, startPoint x: 424, startPoint y: 72, endPoint x: 448, endPoint y: 71, distance: 24.5
click at [448, 71] on input "Burndy KAPO1/0 600V Pin Adapter" at bounding box center [608, 75] width 574 height 44
type input "Burndy 600V Pin Adapter"
